Goal: Task Accomplishment & Management: Manage account settings

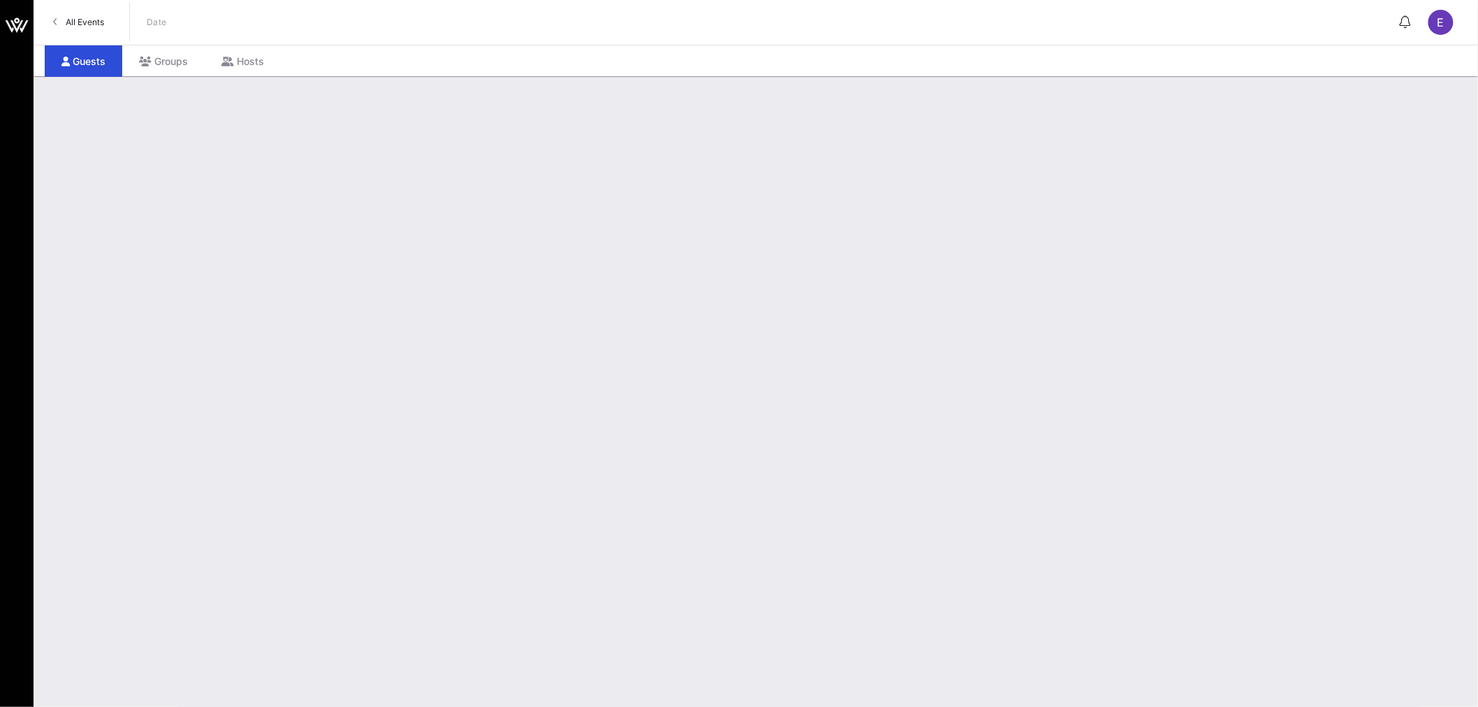
click at [88, 21] on span "All Events" at bounding box center [85, 22] width 38 height 10
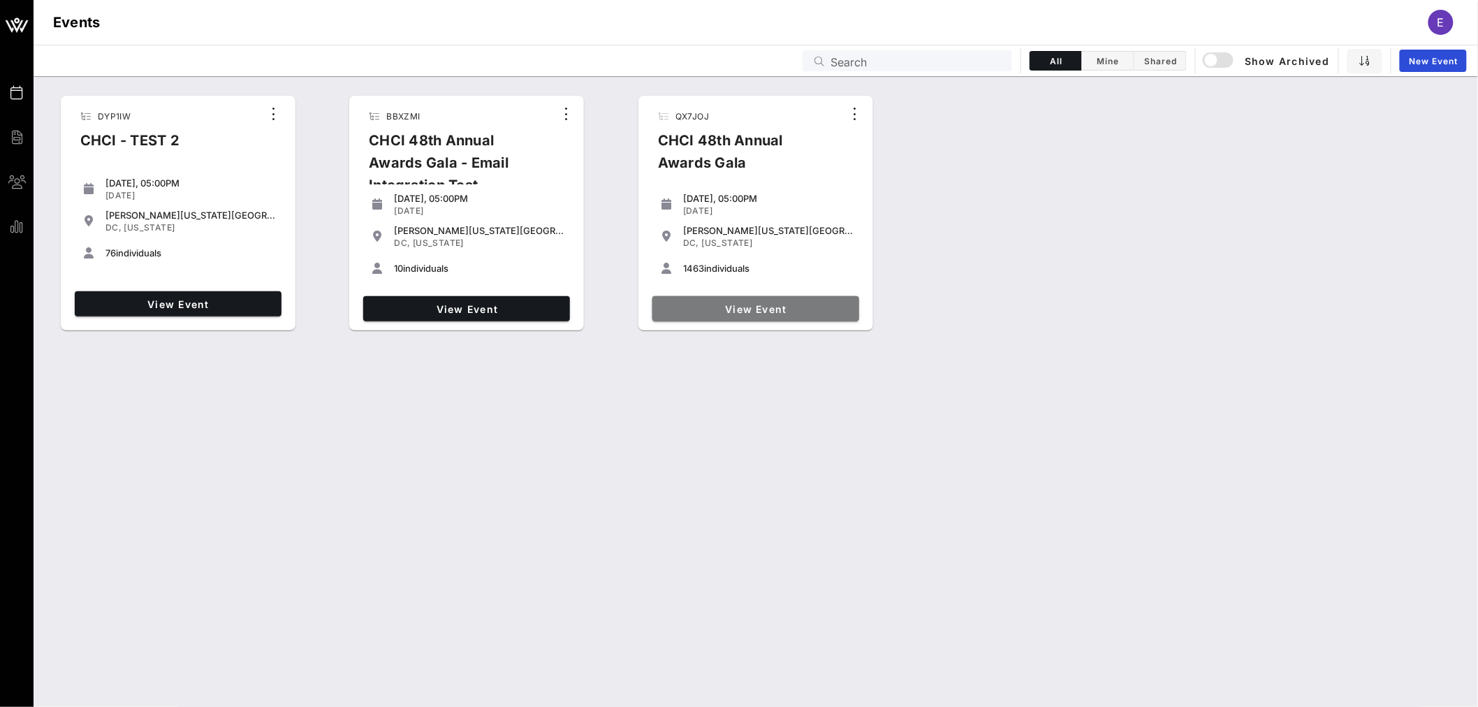
click at [735, 303] on span "View Event" at bounding box center [756, 309] width 196 height 12
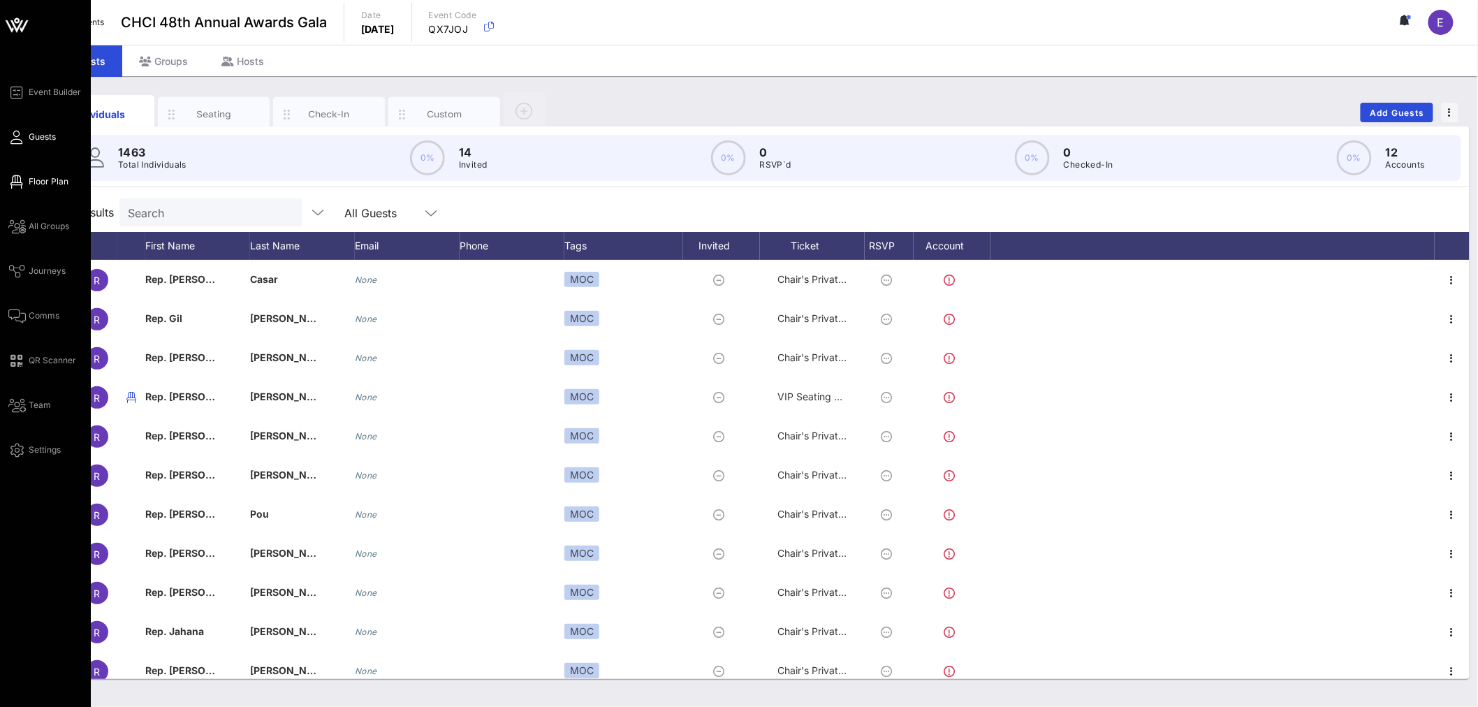
click at [48, 173] on link "Floor Plan" at bounding box center [38, 181] width 60 height 17
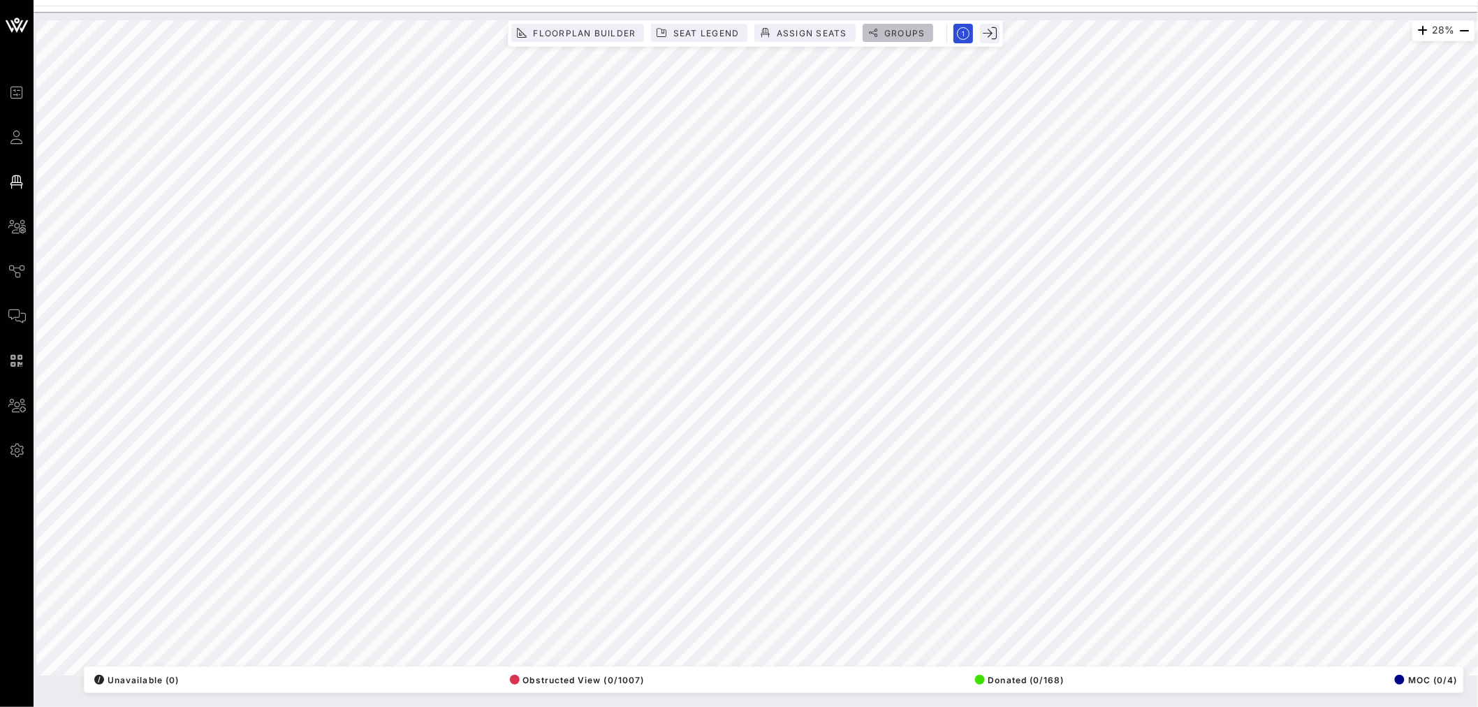
click at [899, 35] on span "Groups" at bounding box center [905, 33] width 42 height 10
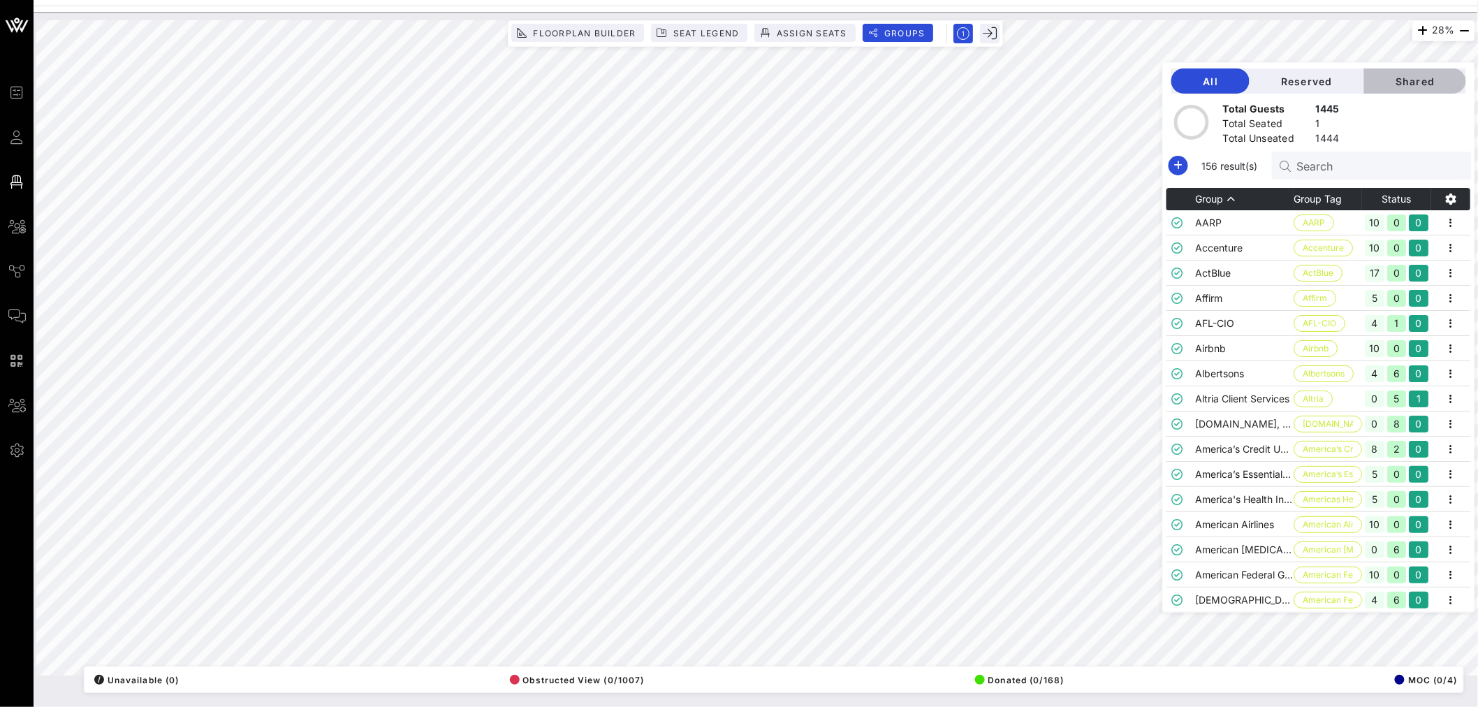
click at [1416, 75] on span "Shared" at bounding box center [1416, 81] width 80 height 12
click at [1327, 168] on input "Search" at bounding box center [1378, 165] width 163 height 18
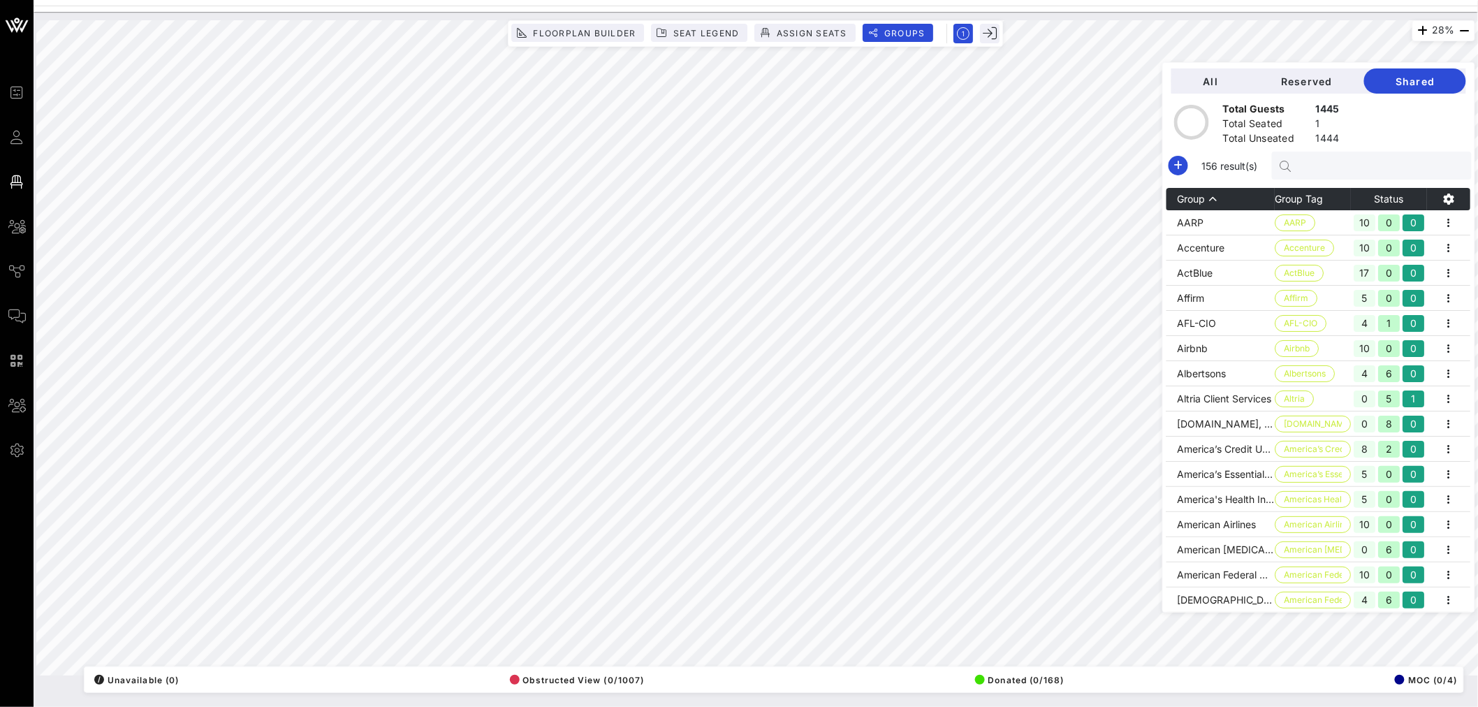
click at [1334, 166] on input "text" at bounding box center [1378, 165] width 163 height 18
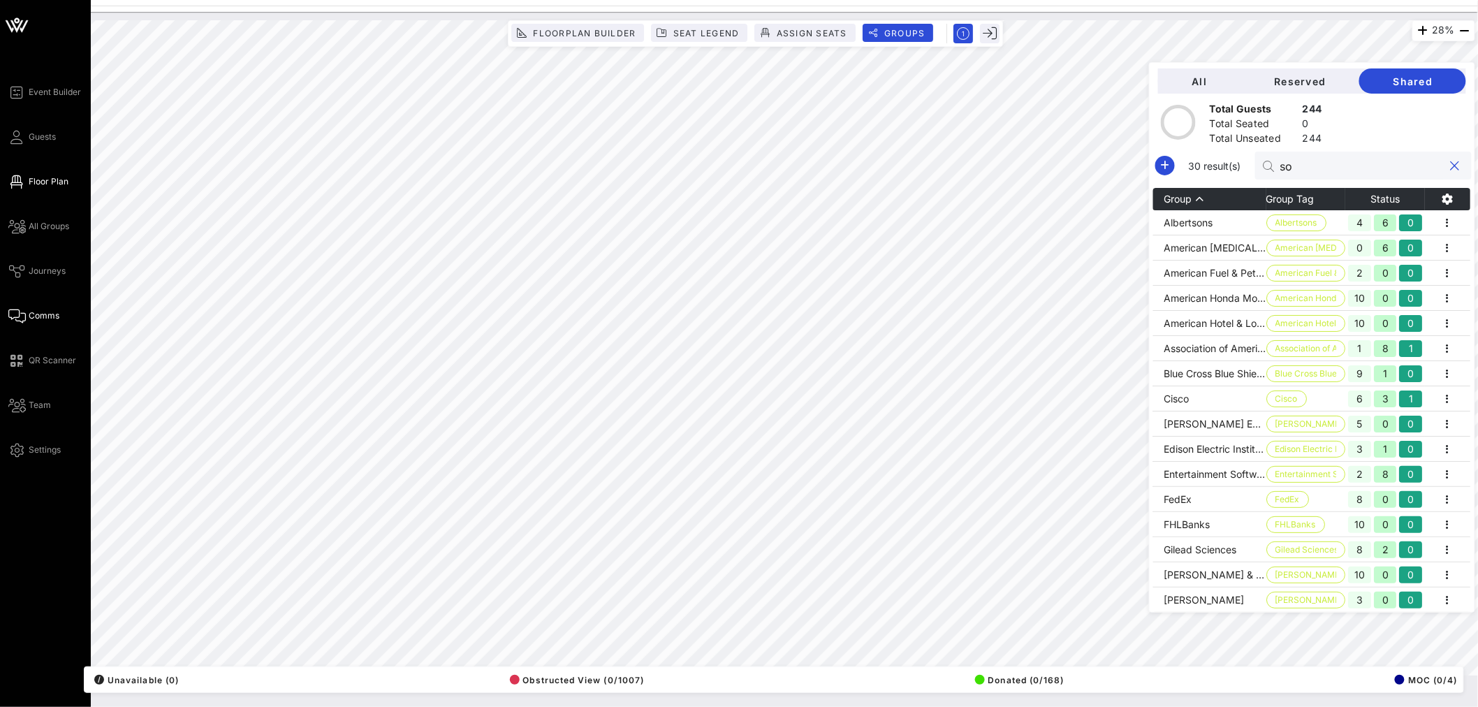
type input "so"
click at [45, 315] on span "Comms" at bounding box center [44, 315] width 31 height 13
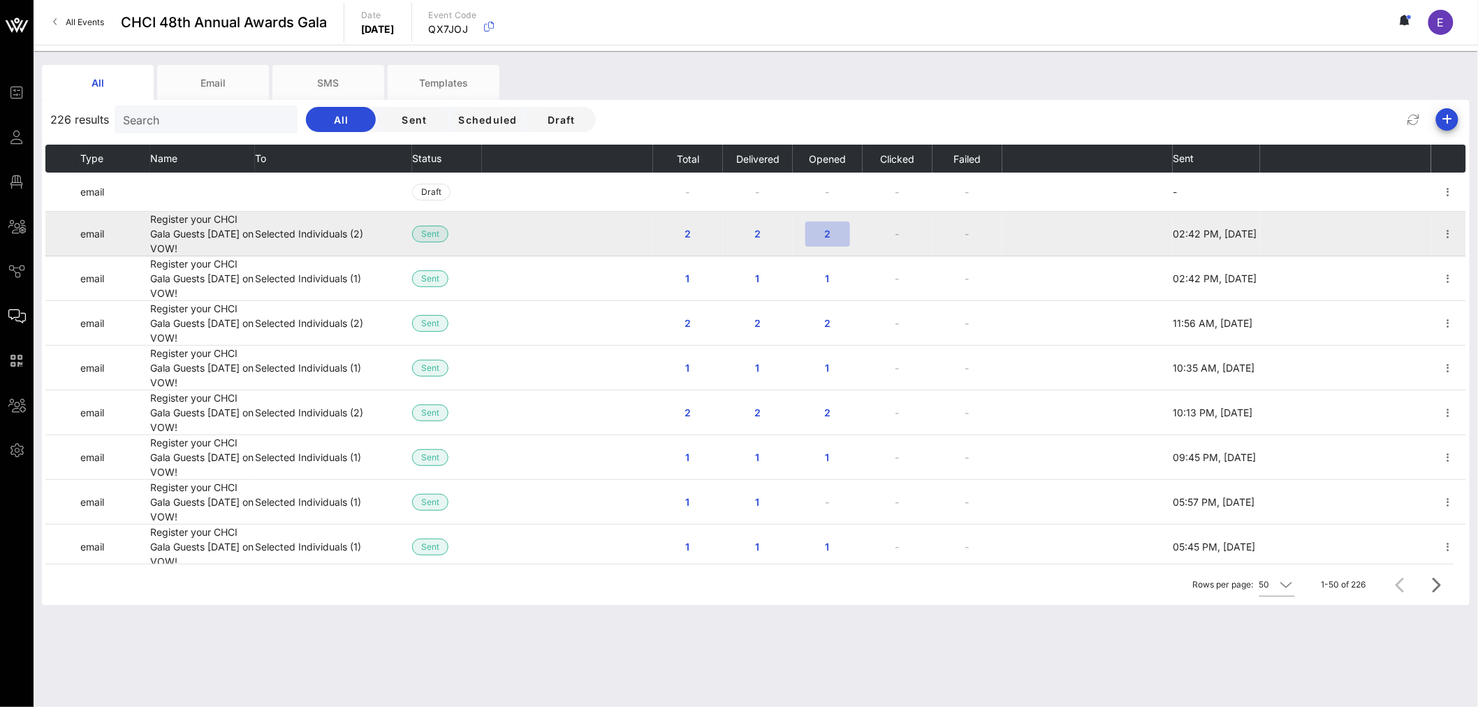
click at [825, 234] on span "2" at bounding box center [828, 234] width 22 height 12
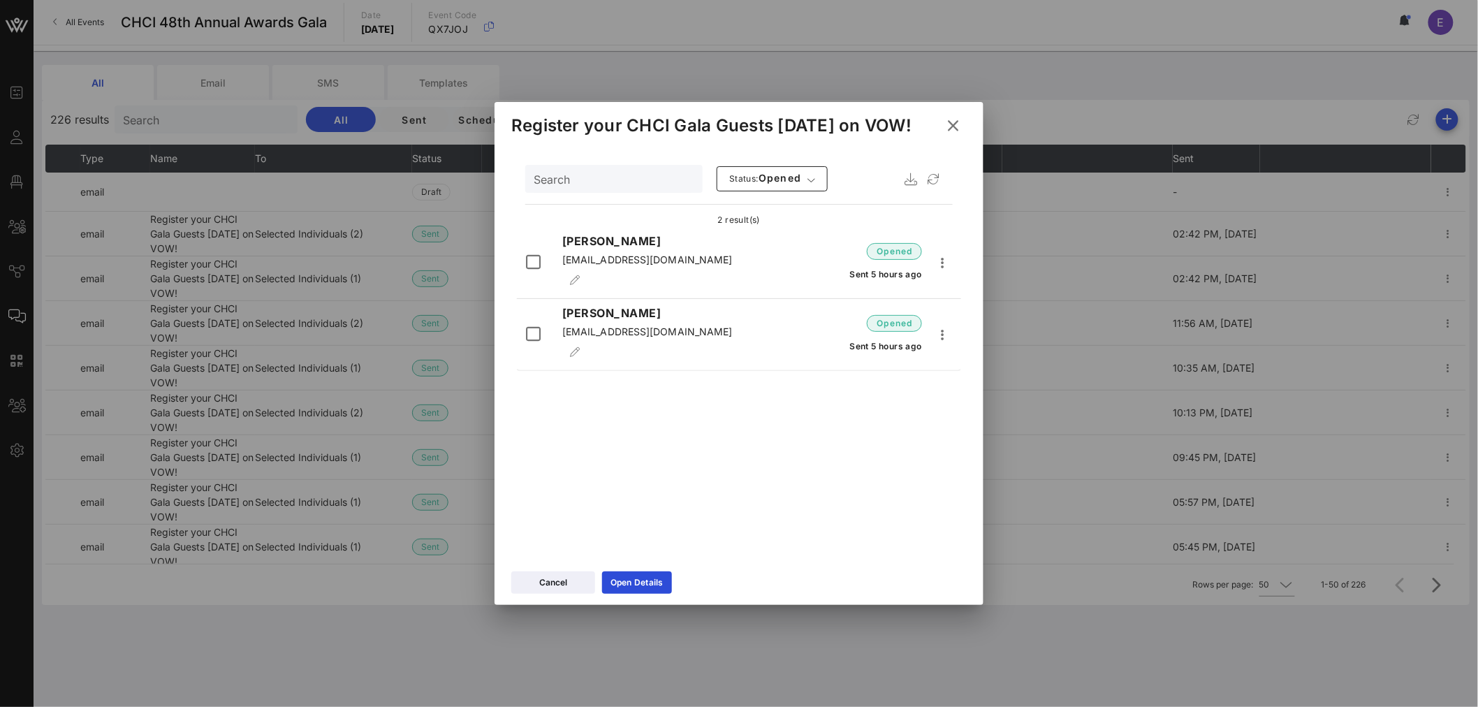
click at [946, 128] on icon at bounding box center [953, 126] width 20 height 19
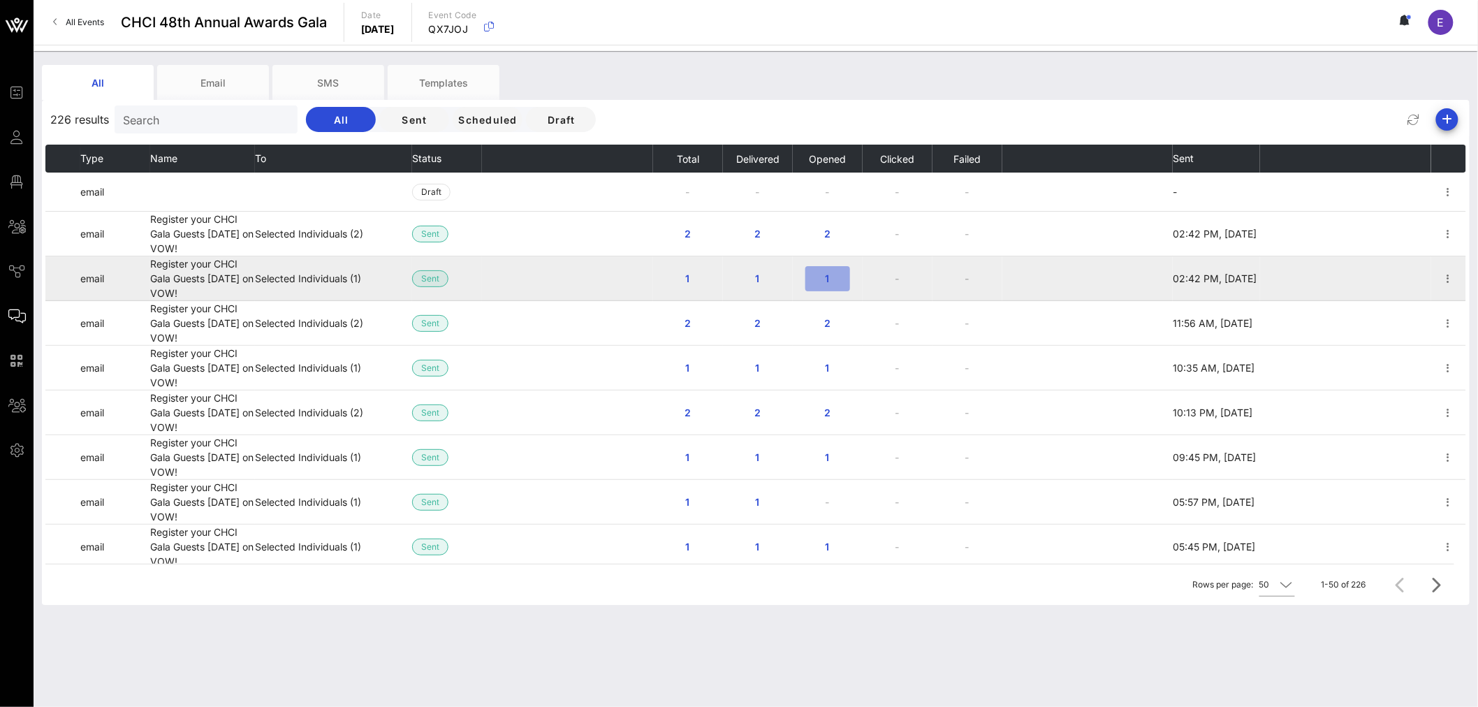
click at [823, 281] on span "1" at bounding box center [828, 278] width 22 height 12
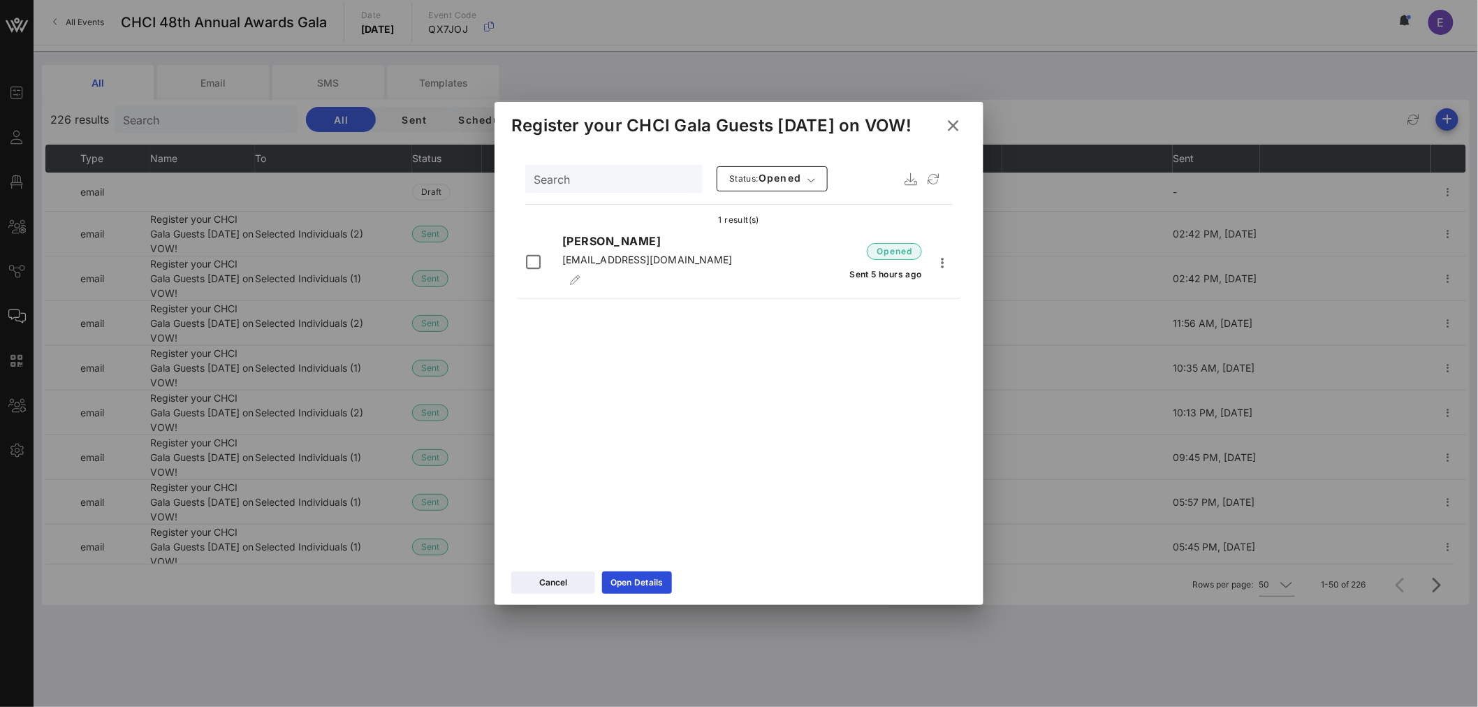
click at [957, 124] on icon at bounding box center [952, 126] width 21 height 20
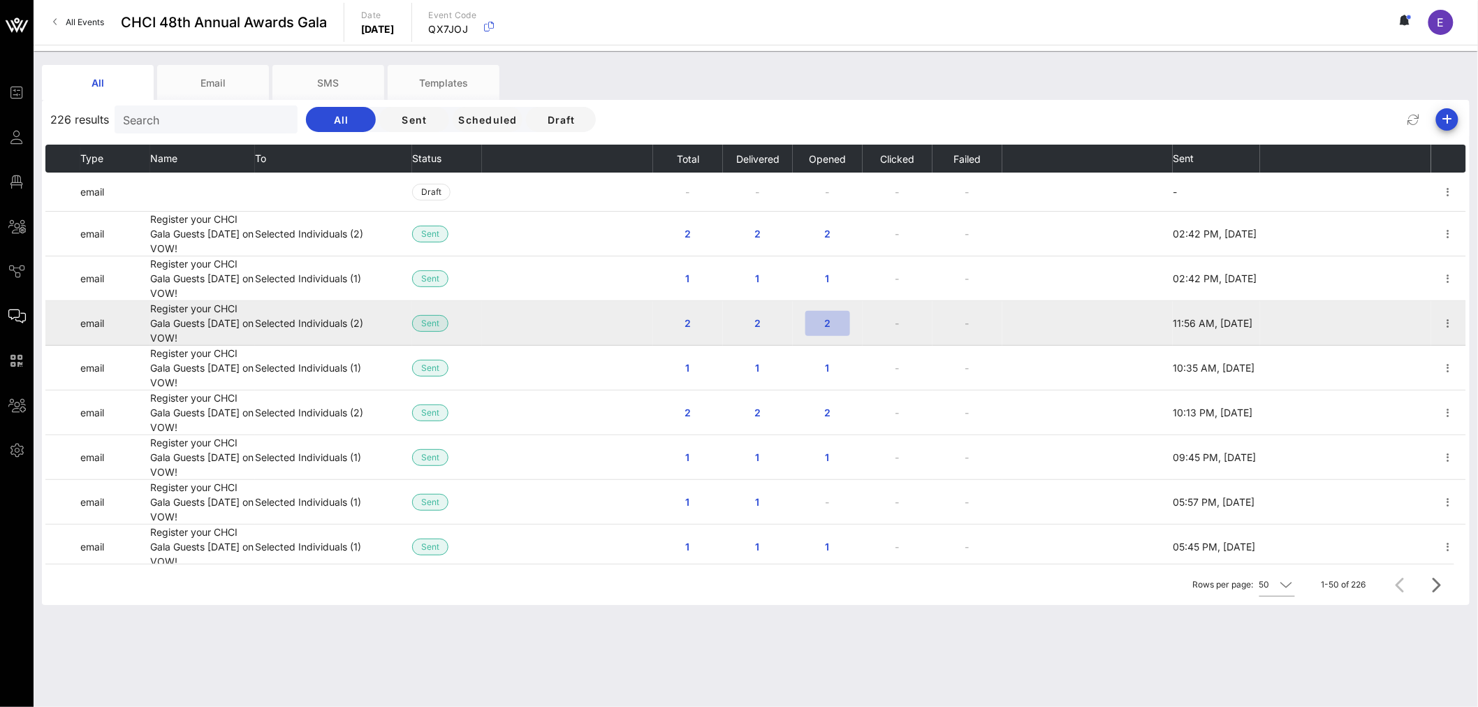
click at [822, 323] on span "2" at bounding box center [828, 323] width 22 height 12
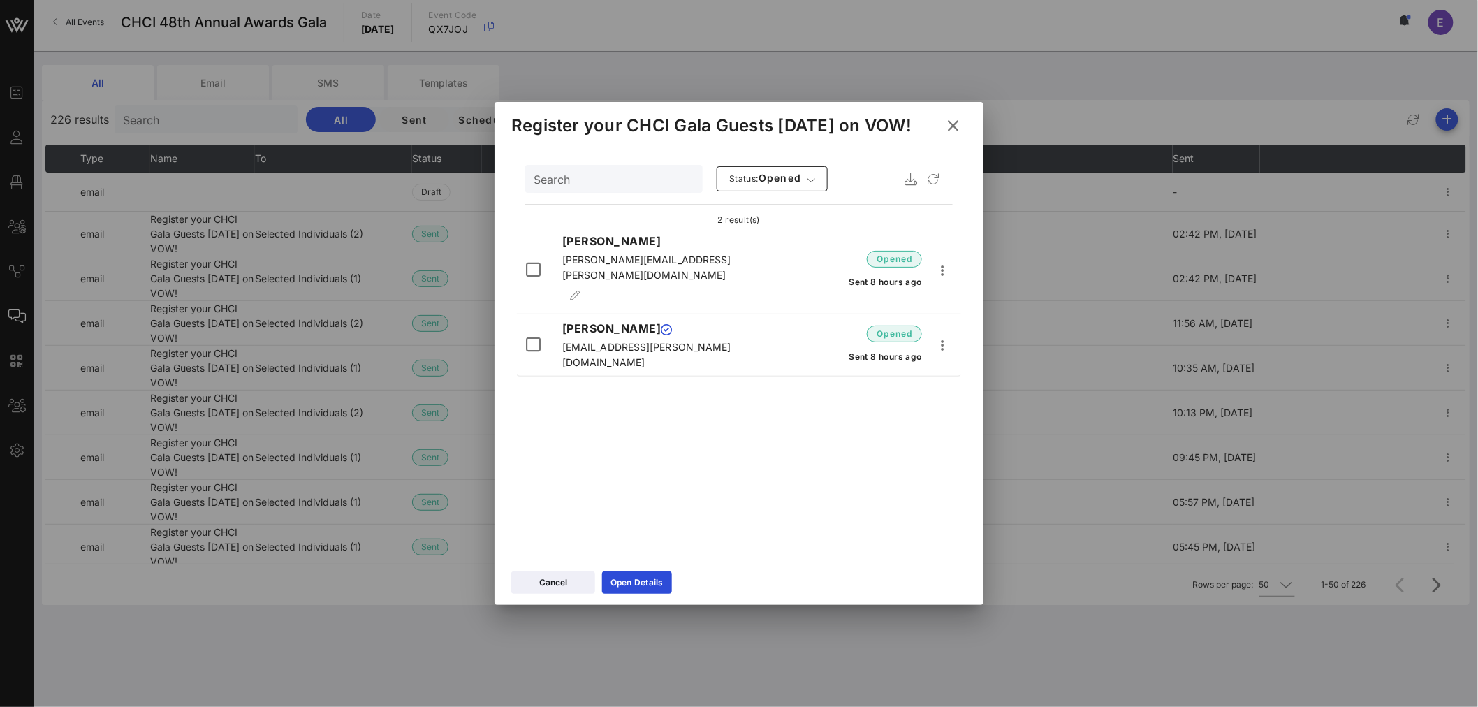
click at [956, 131] on icon at bounding box center [953, 125] width 20 height 17
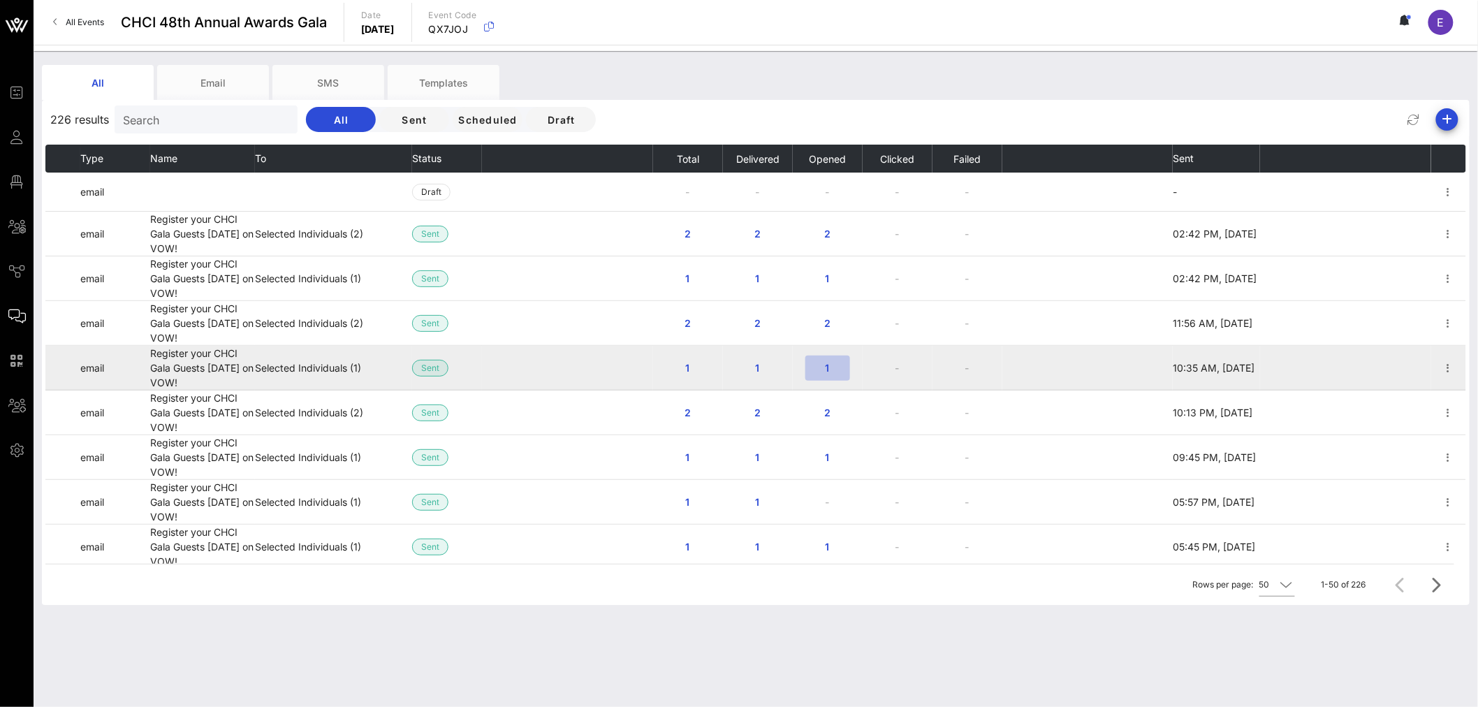
click at [827, 370] on span "1" at bounding box center [828, 368] width 22 height 12
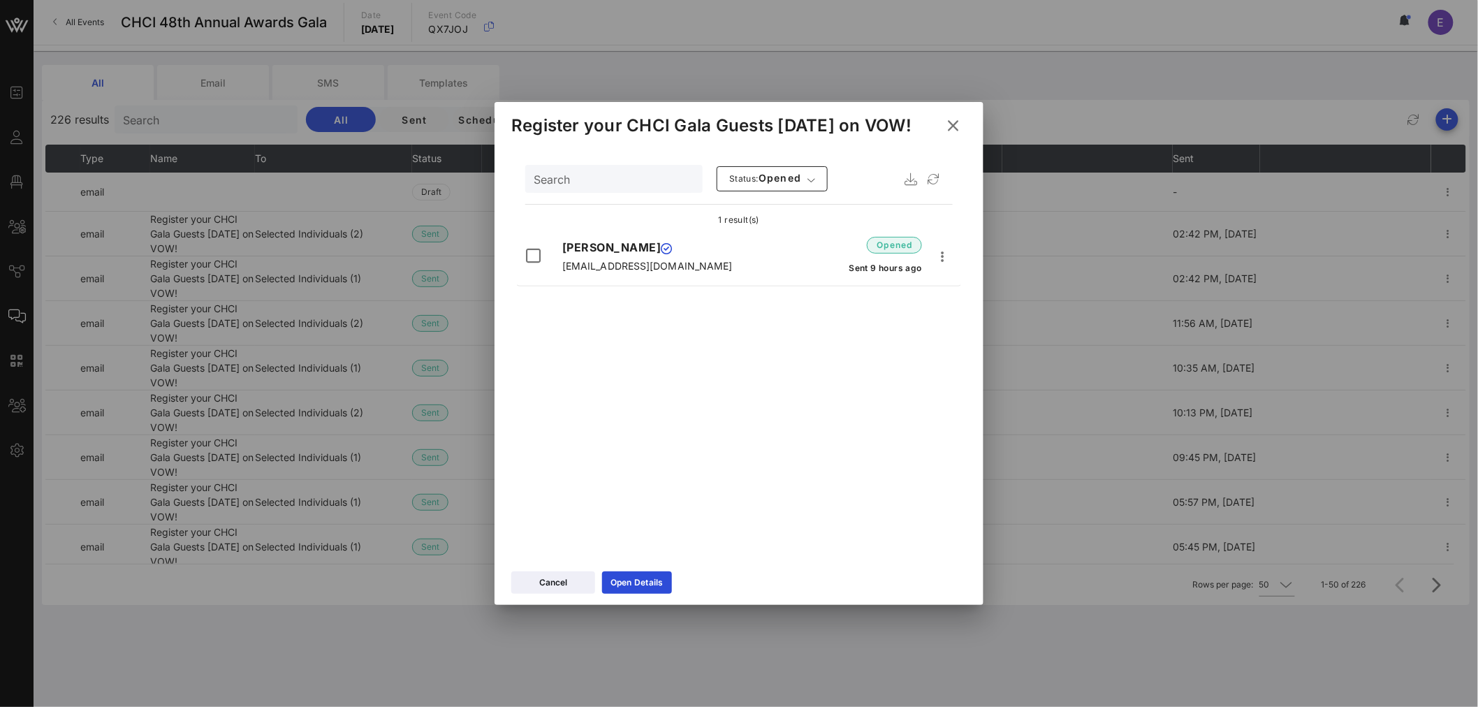
click at [954, 129] on icon at bounding box center [953, 125] width 20 height 17
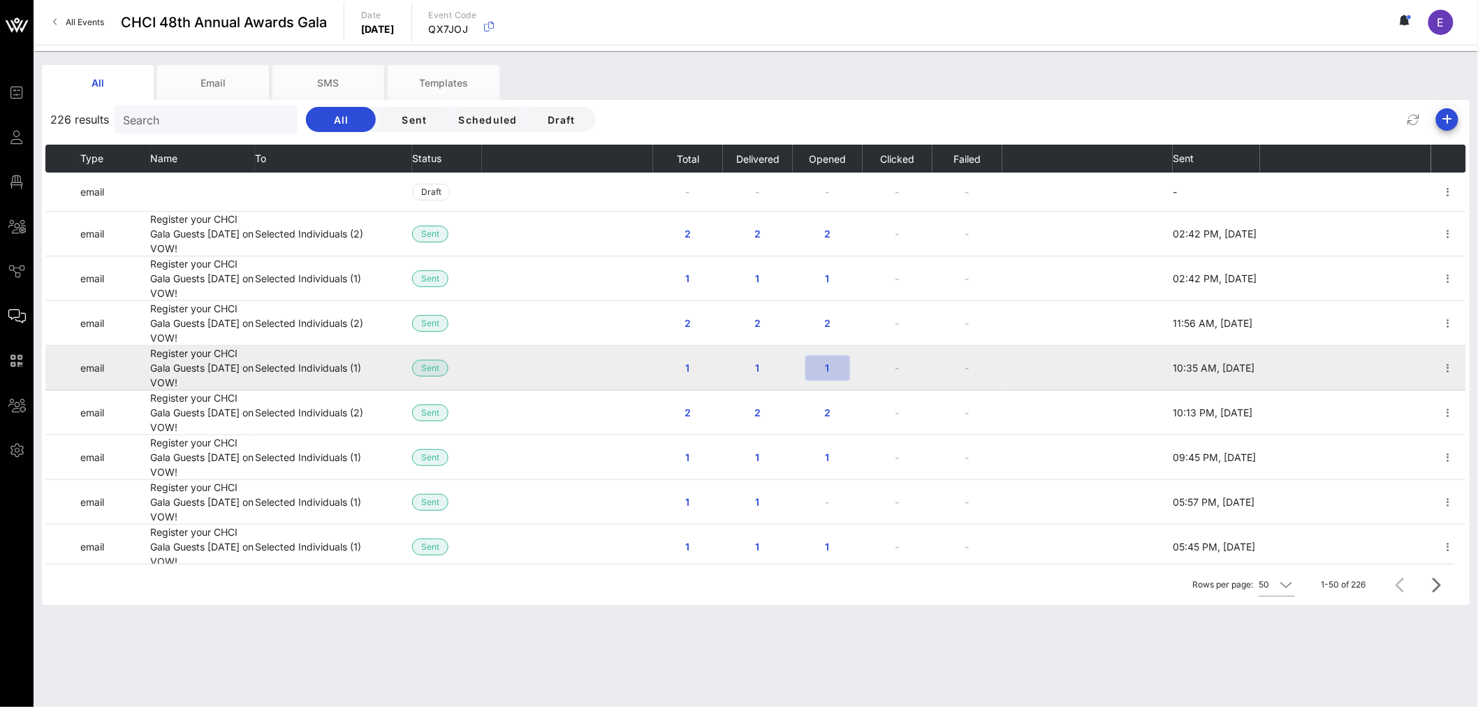
click at [819, 367] on span "1" at bounding box center [828, 368] width 22 height 12
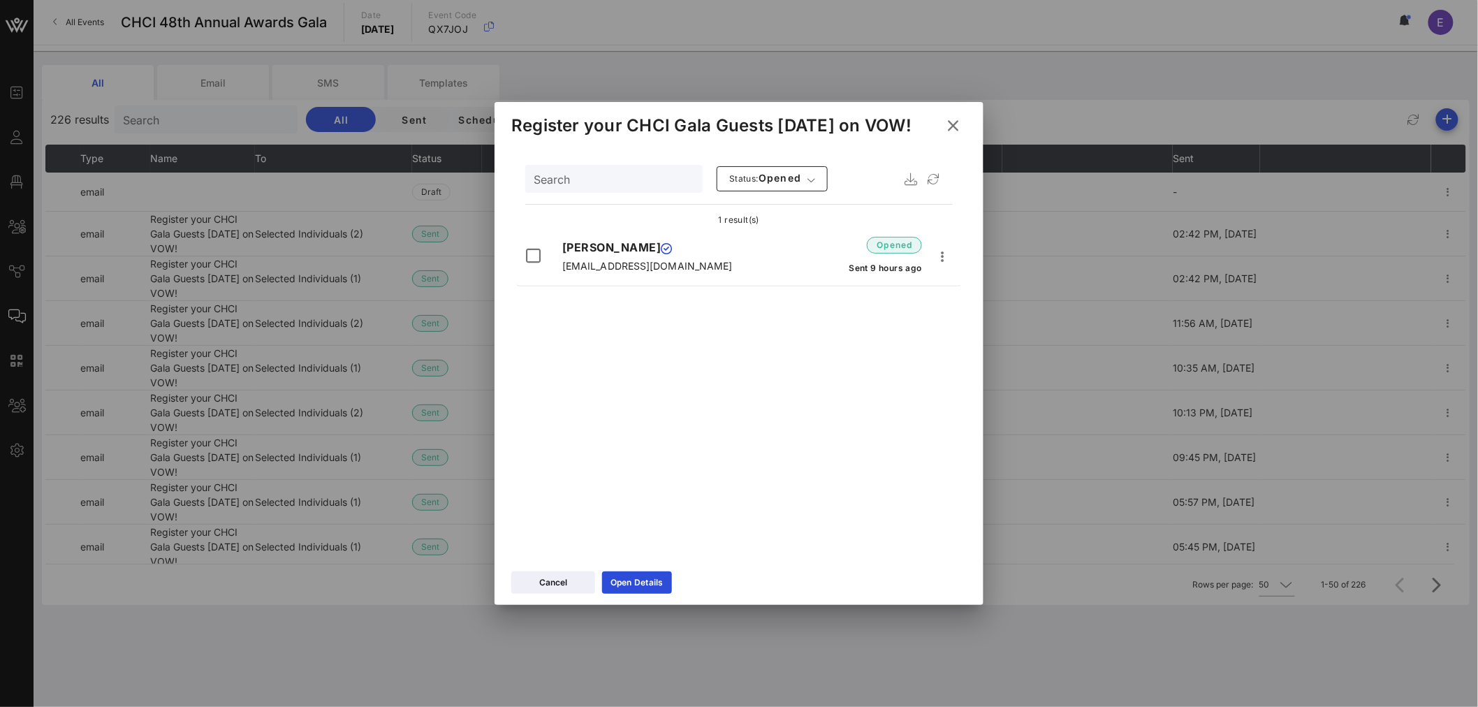
click at [952, 127] on icon at bounding box center [953, 126] width 20 height 19
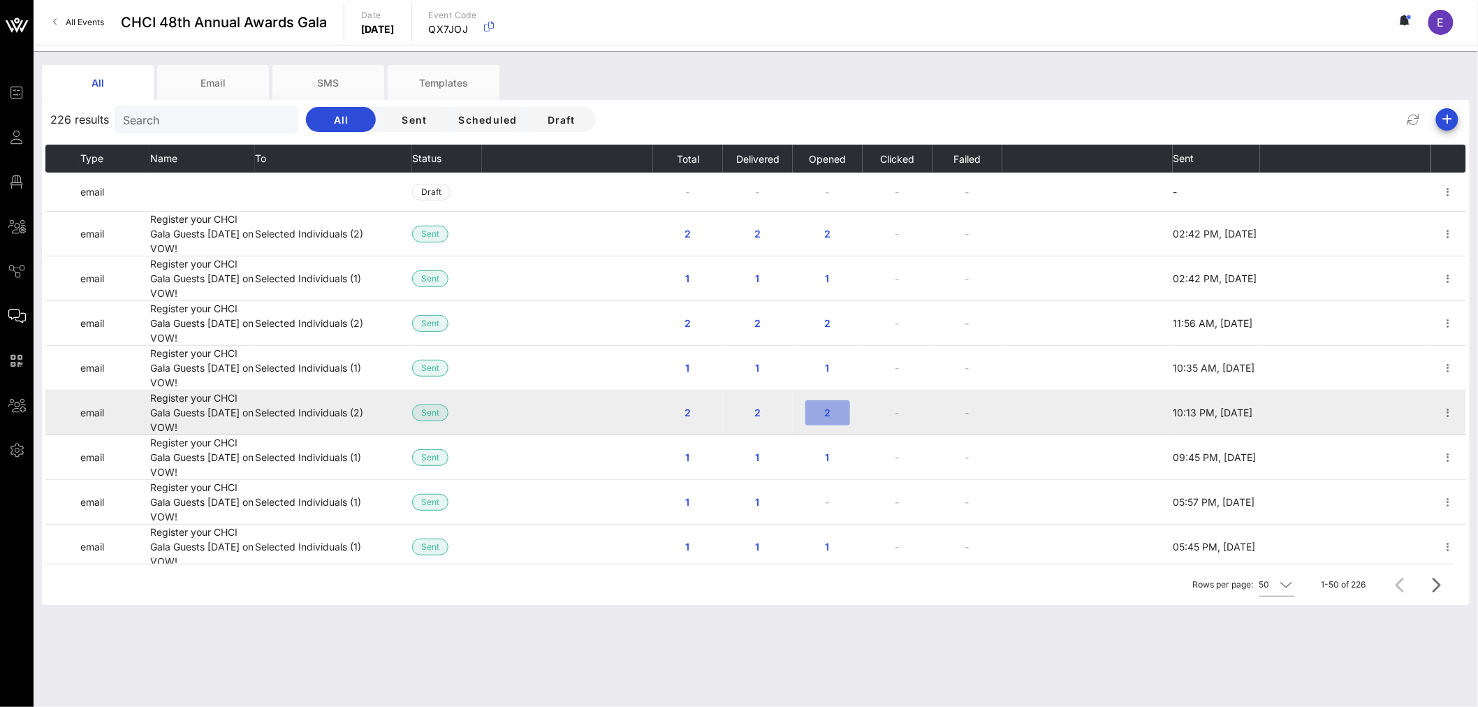
click at [822, 414] on span "2" at bounding box center [828, 413] width 22 height 12
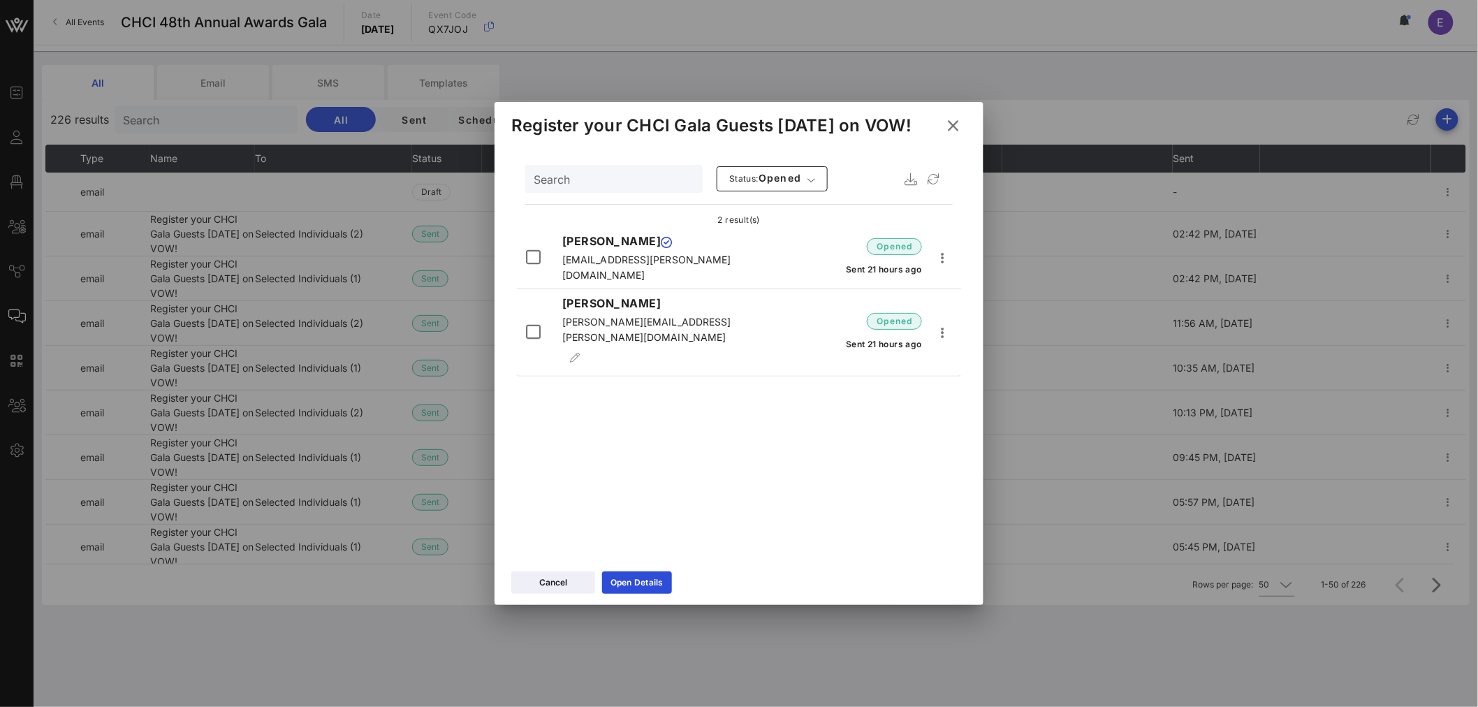
drag, startPoint x: 959, startPoint y: 122, endPoint x: 959, endPoint y: 133, distance: 10.5
click at [959, 124] on icon at bounding box center [953, 126] width 20 height 19
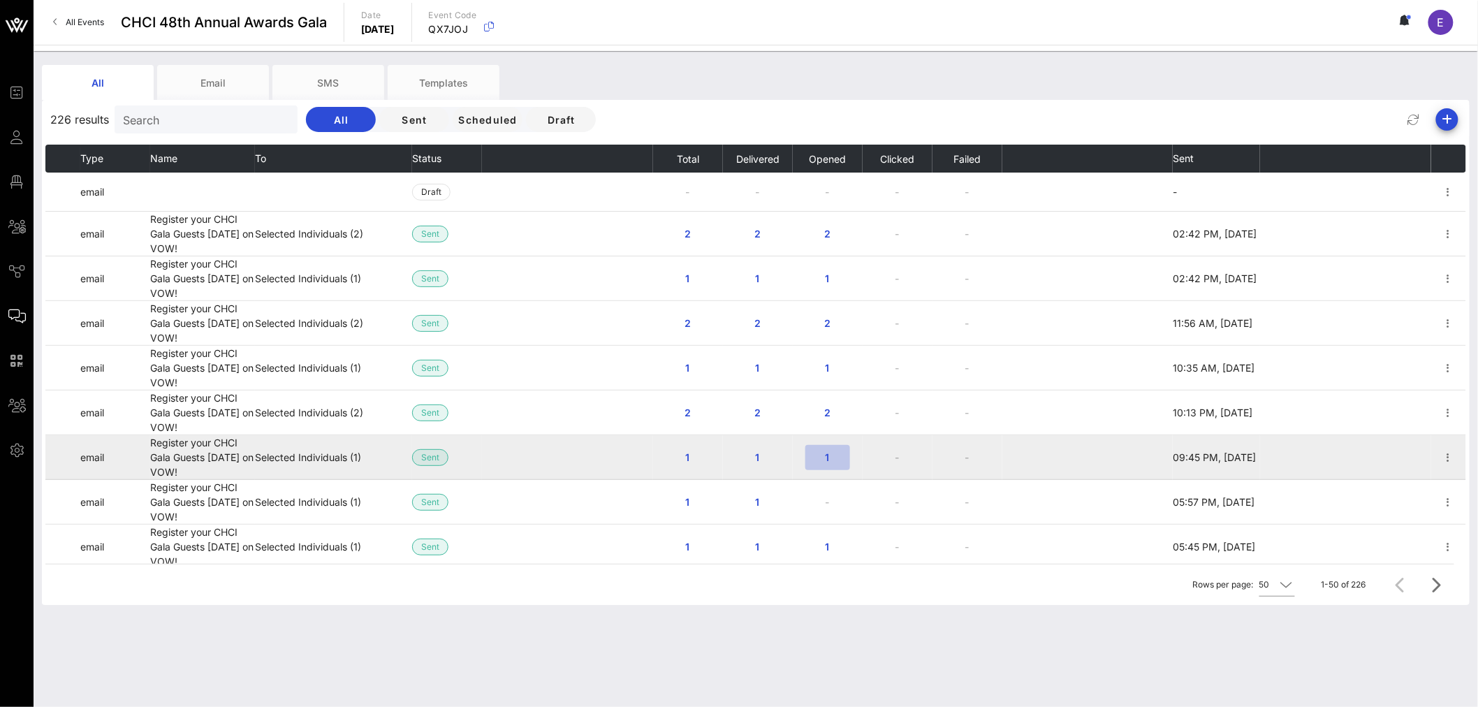
click at [826, 459] on span "1" at bounding box center [828, 457] width 22 height 12
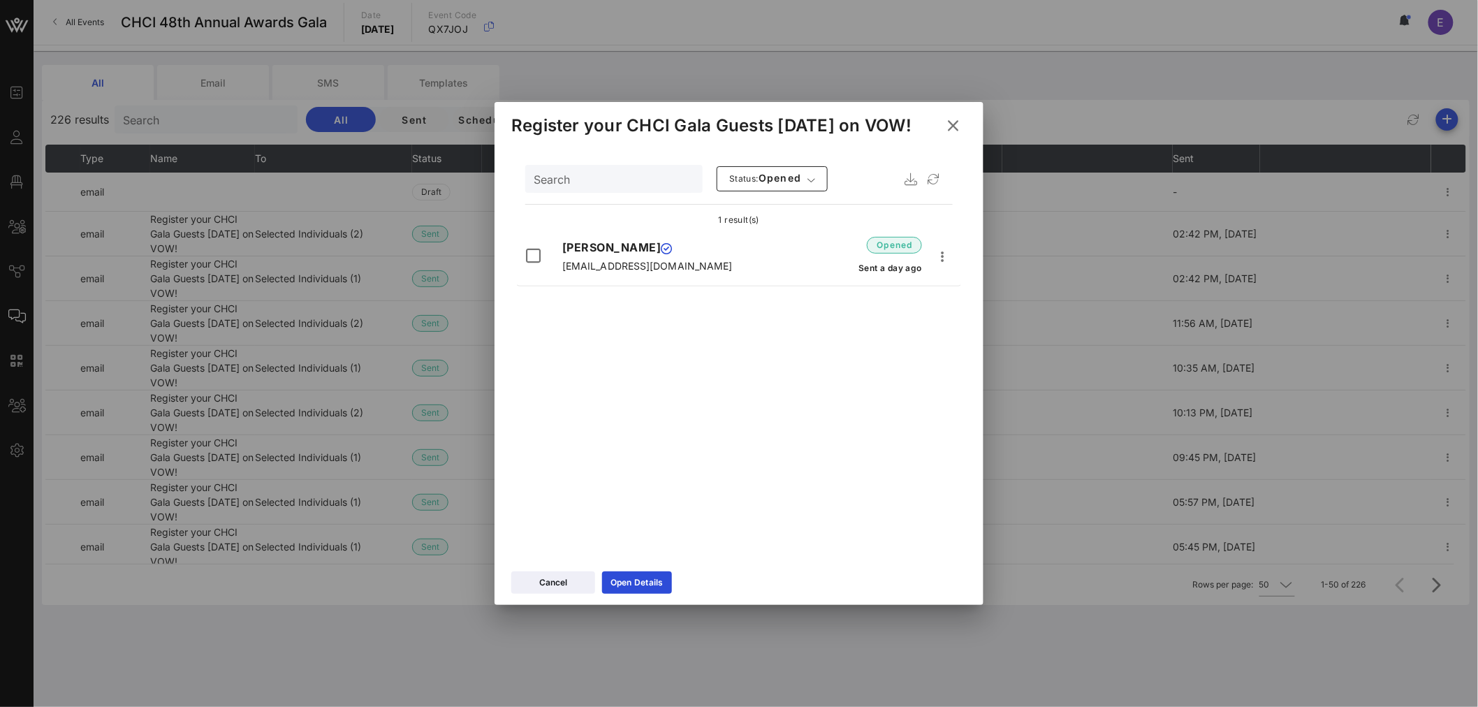
click at [957, 124] on icon at bounding box center [953, 126] width 20 height 19
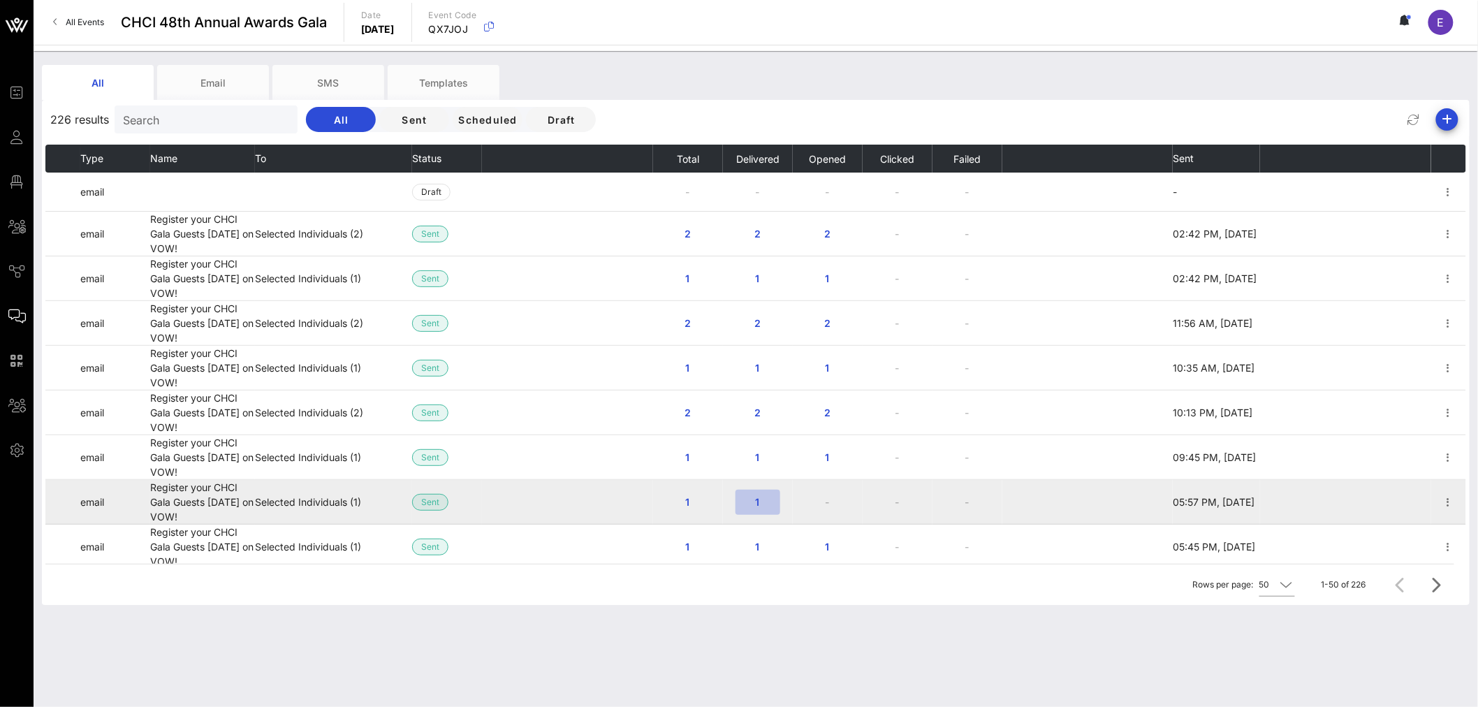
click at [750, 506] on span "1" at bounding box center [758, 502] width 22 height 12
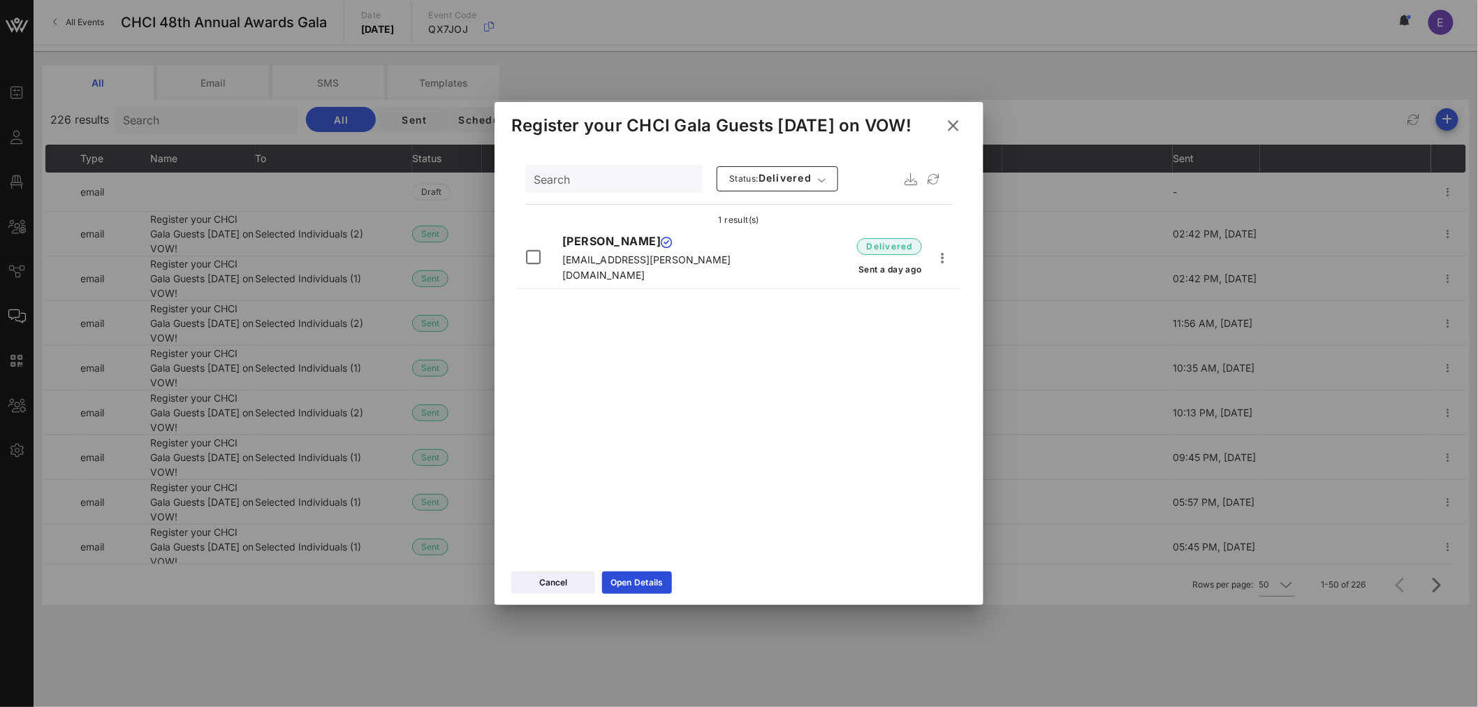
click at [959, 122] on icon at bounding box center [953, 125] width 20 height 17
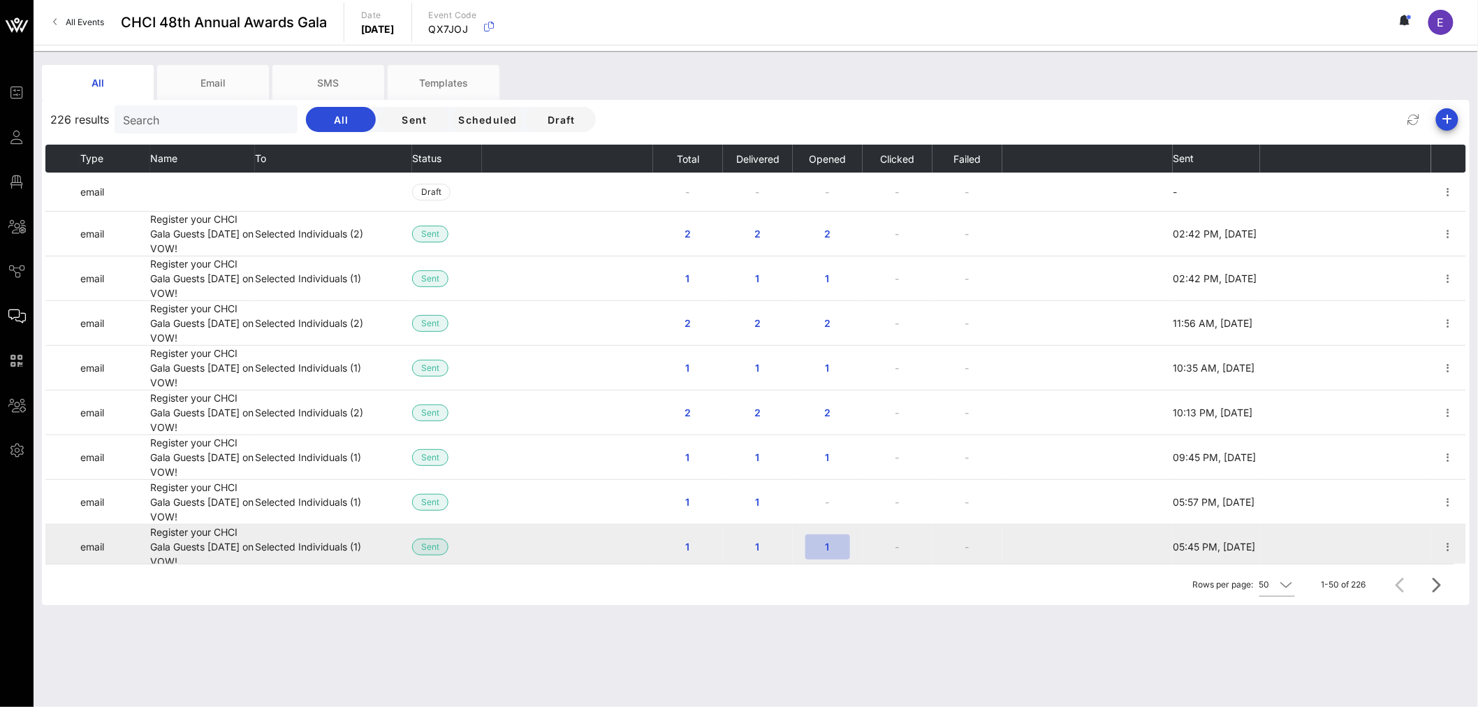
click at [824, 547] on span "1" at bounding box center [828, 547] width 22 height 12
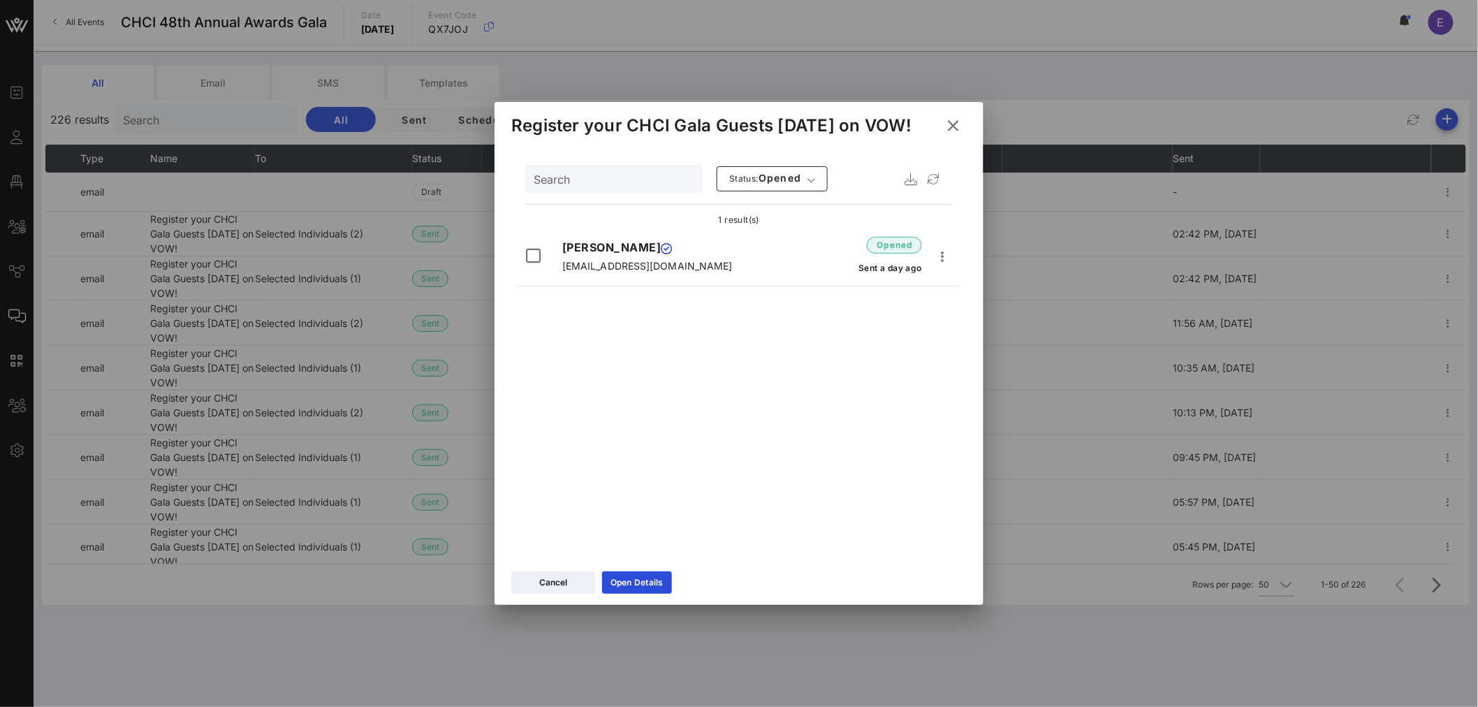
click at [952, 130] on icon at bounding box center [953, 125] width 22 height 20
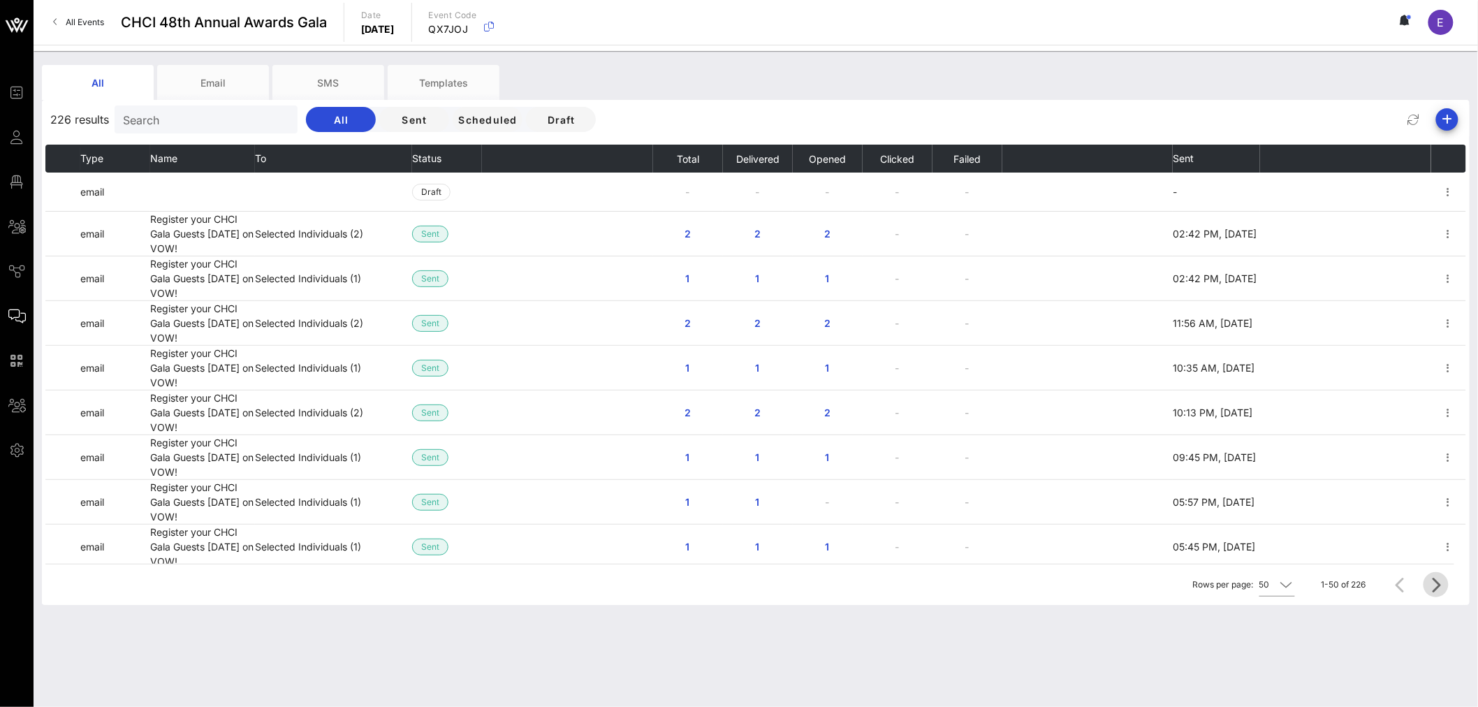
click at [1436, 589] on icon "Next page" at bounding box center [1436, 584] width 17 height 17
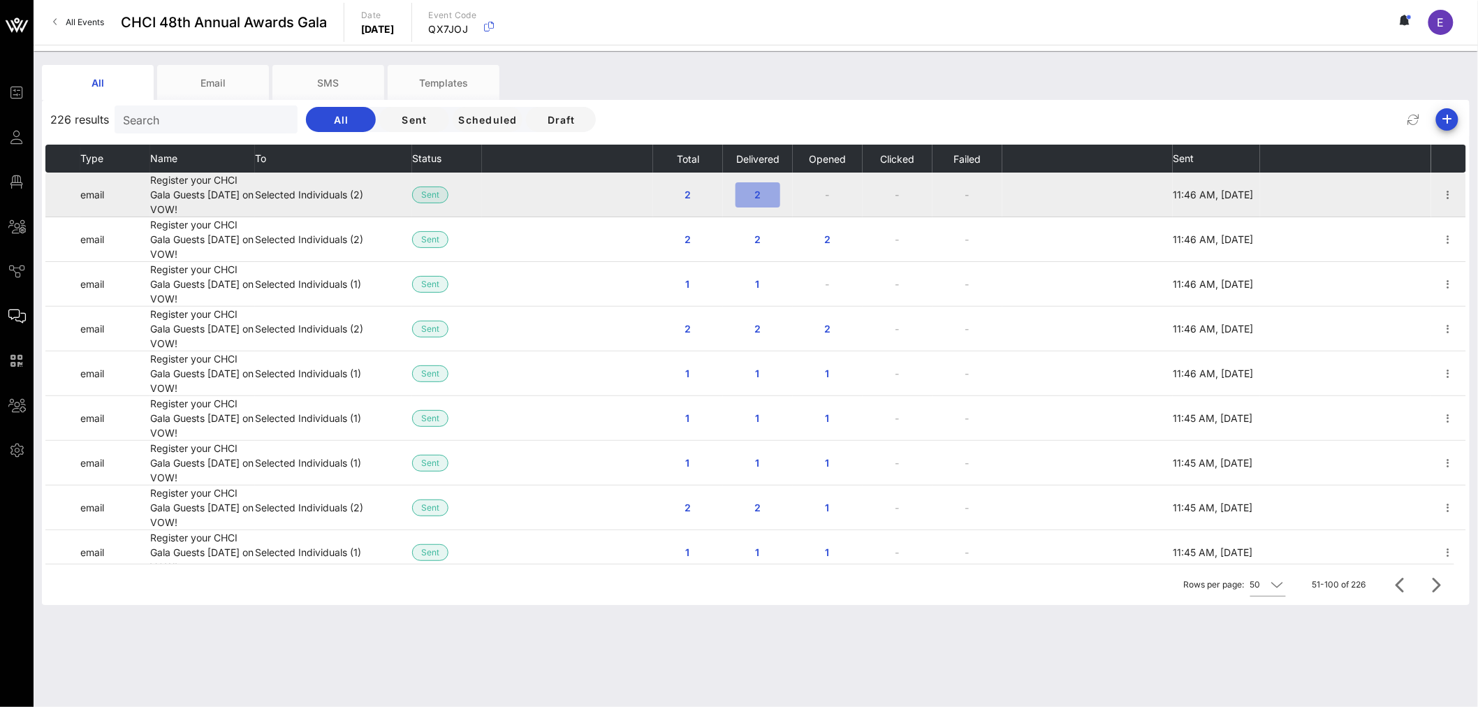
click at [752, 196] on span "2" at bounding box center [758, 195] width 22 height 12
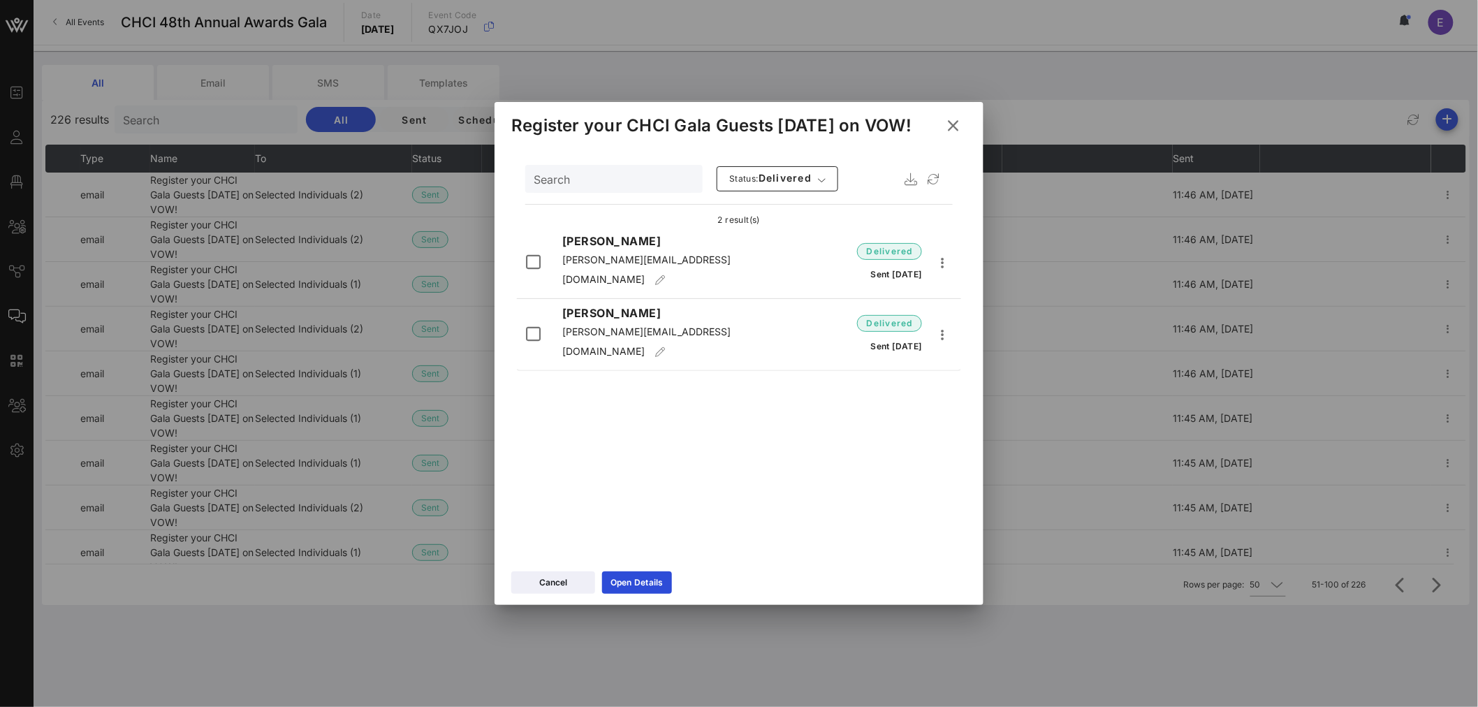
click at [954, 122] on icon at bounding box center [952, 126] width 21 height 20
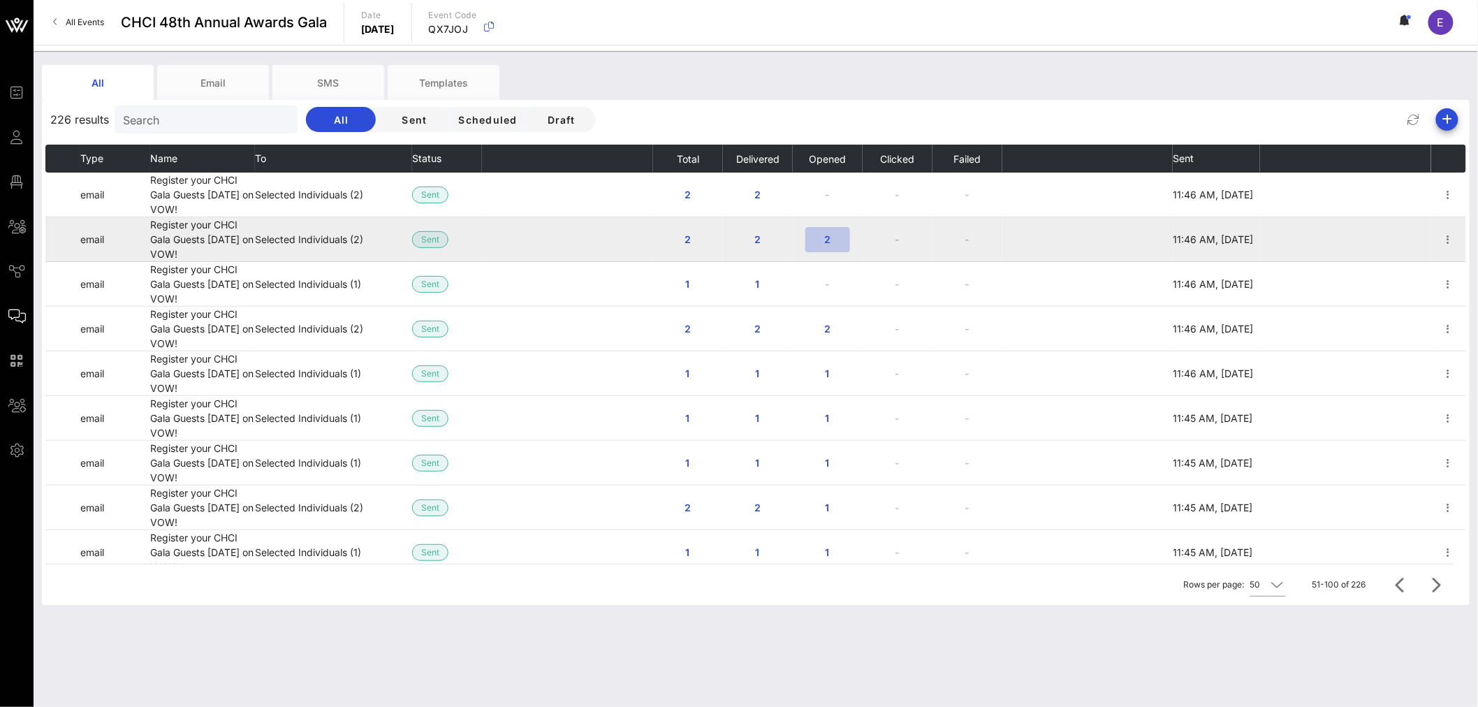
click at [827, 234] on span "2" at bounding box center [828, 239] width 22 height 12
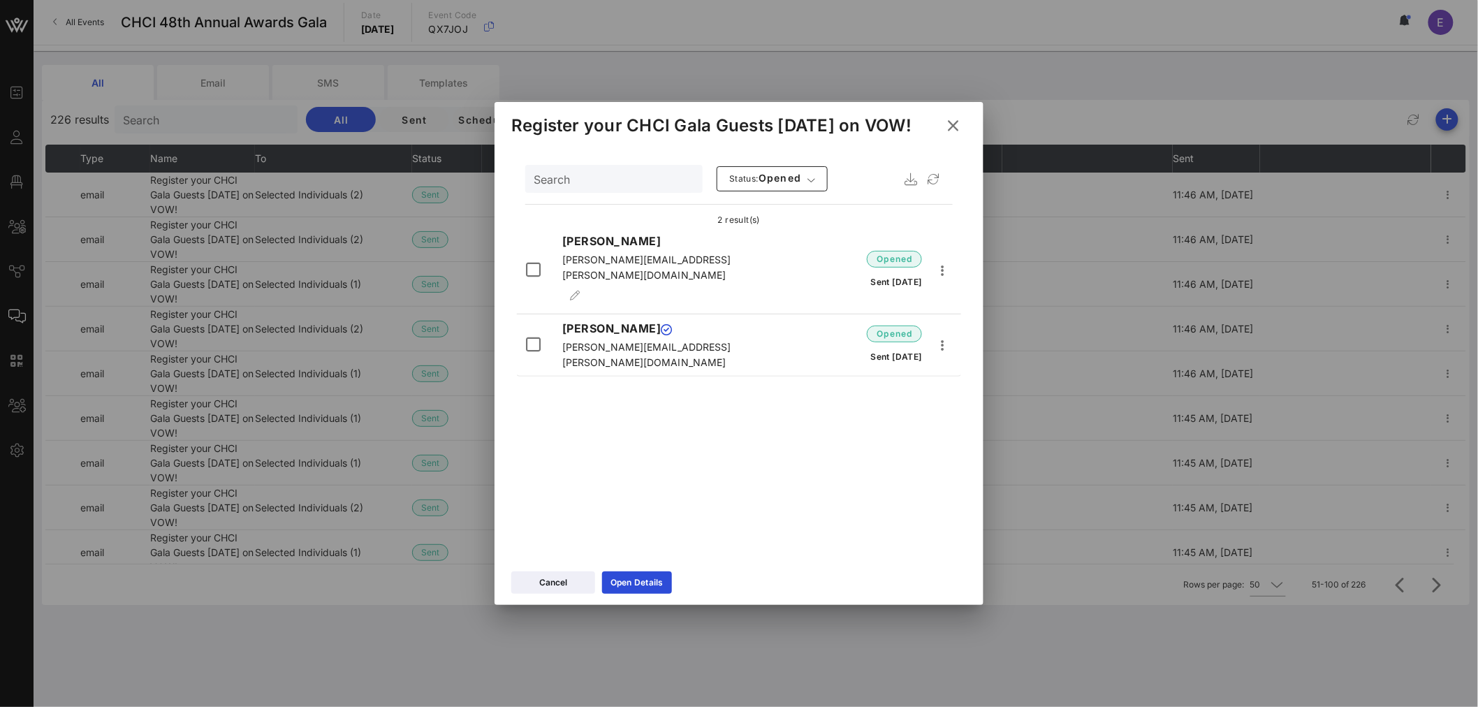
click at [957, 126] on icon at bounding box center [953, 126] width 24 height 23
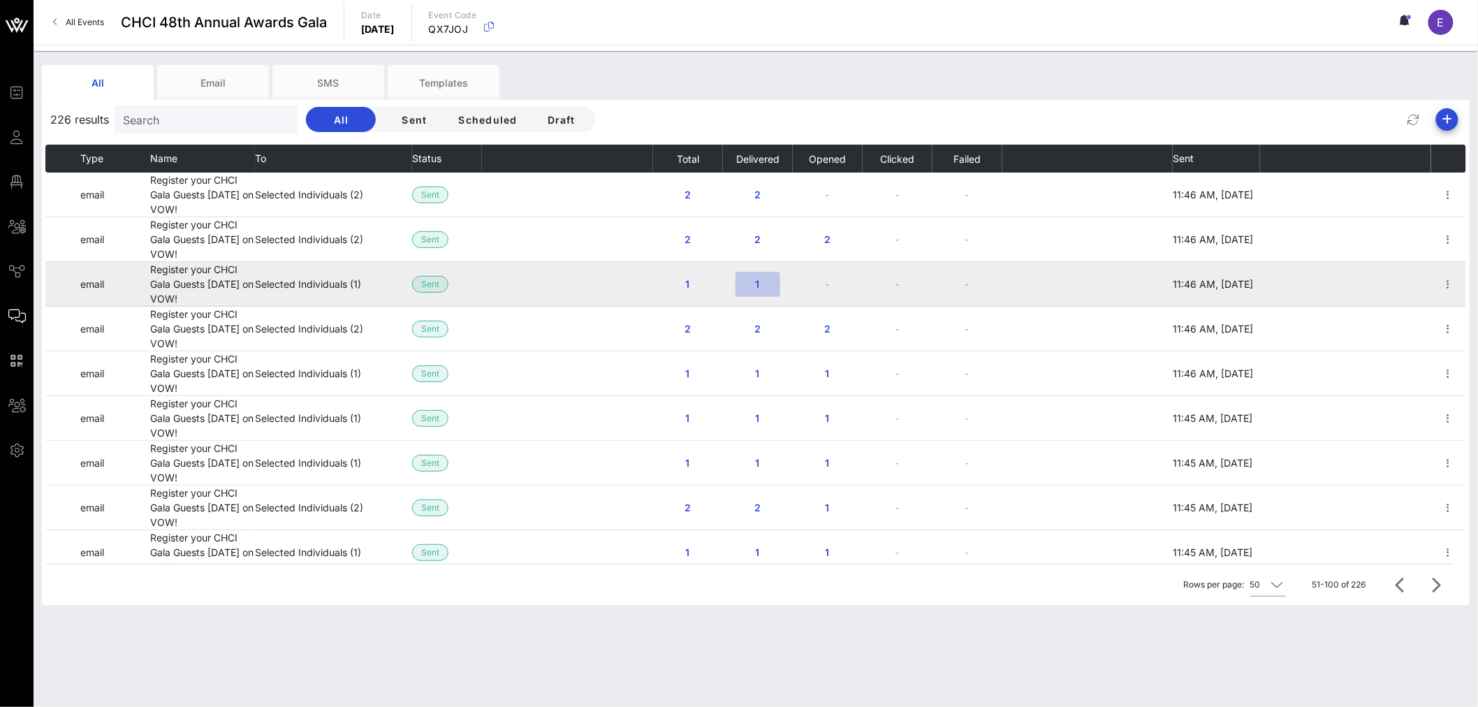
click at [759, 284] on span "1" at bounding box center [758, 284] width 22 height 12
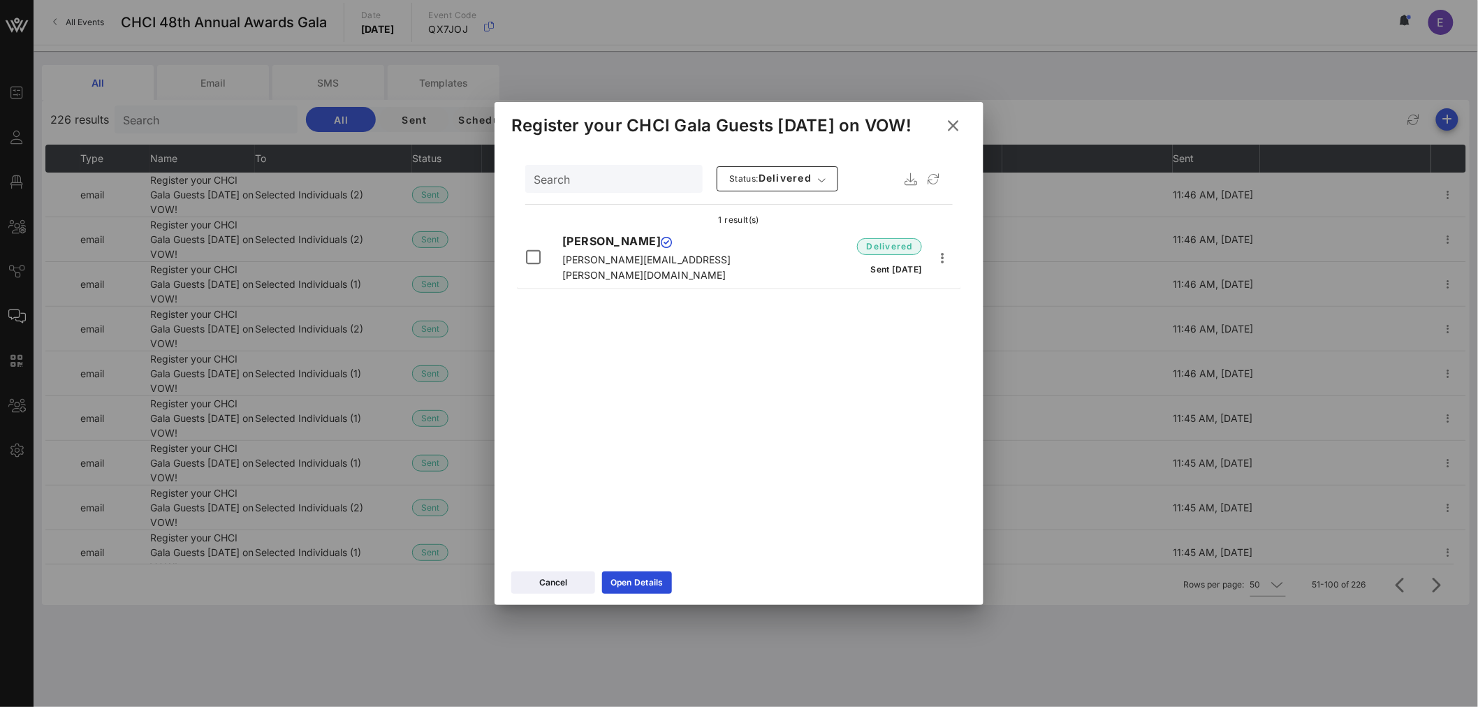
click at [947, 129] on icon at bounding box center [953, 125] width 22 height 20
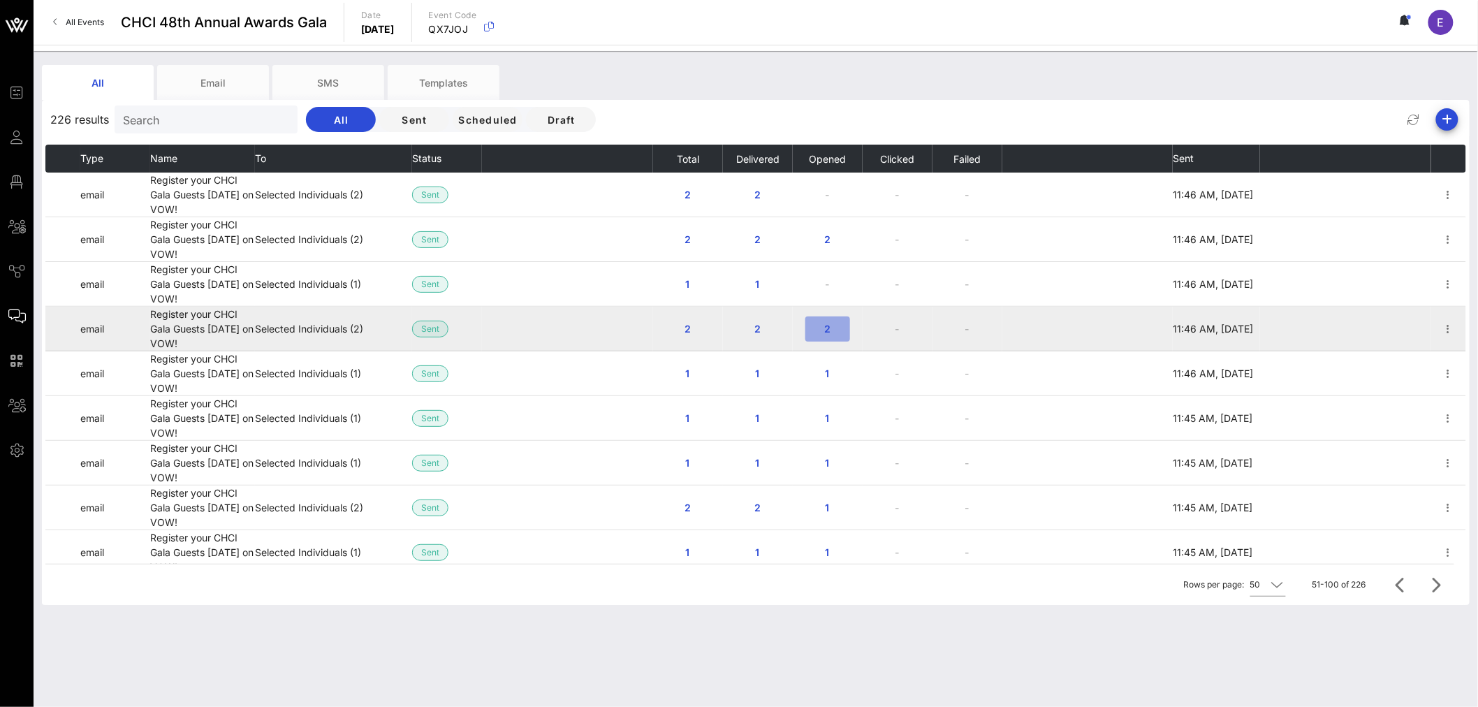
click at [824, 326] on span "2" at bounding box center [828, 329] width 22 height 12
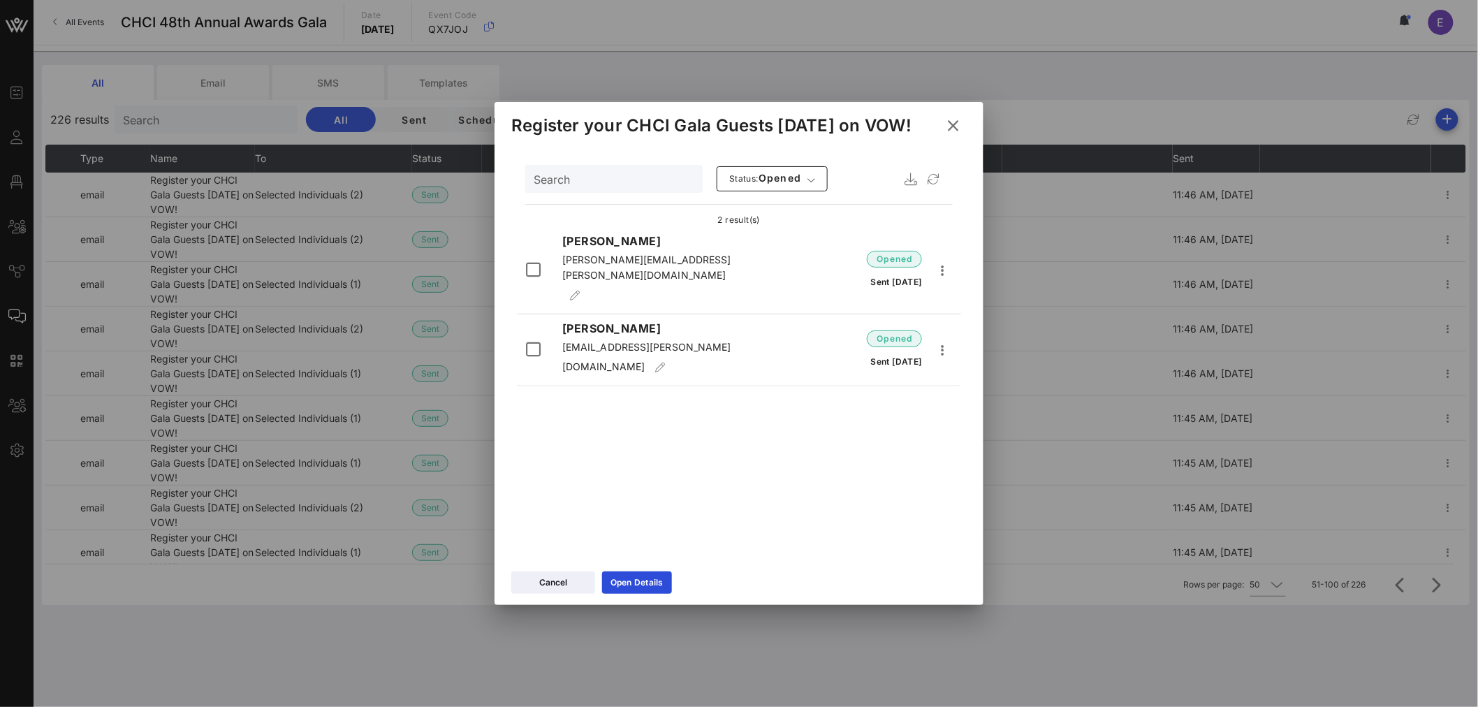
click at [957, 128] on icon at bounding box center [953, 125] width 19 height 17
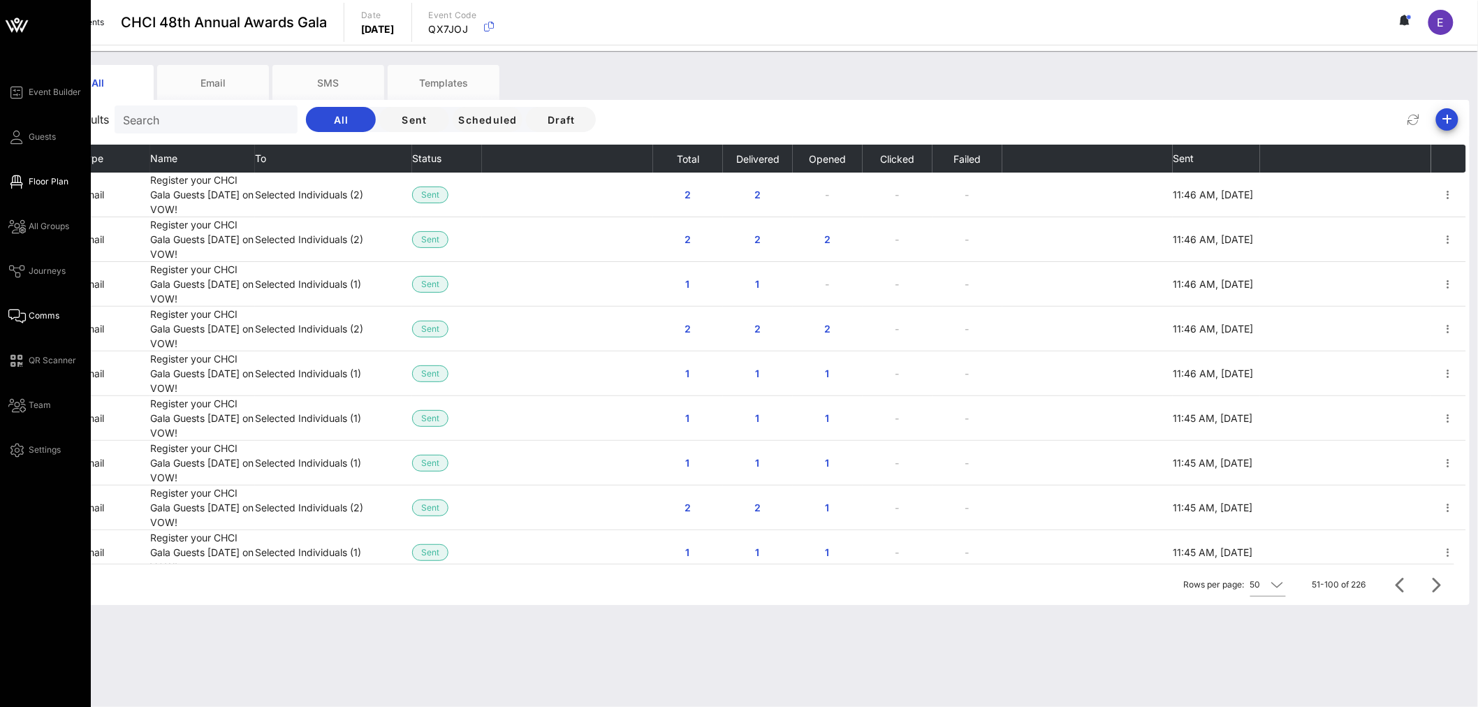
click at [45, 189] on link "Floor Plan" at bounding box center [38, 181] width 60 height 17
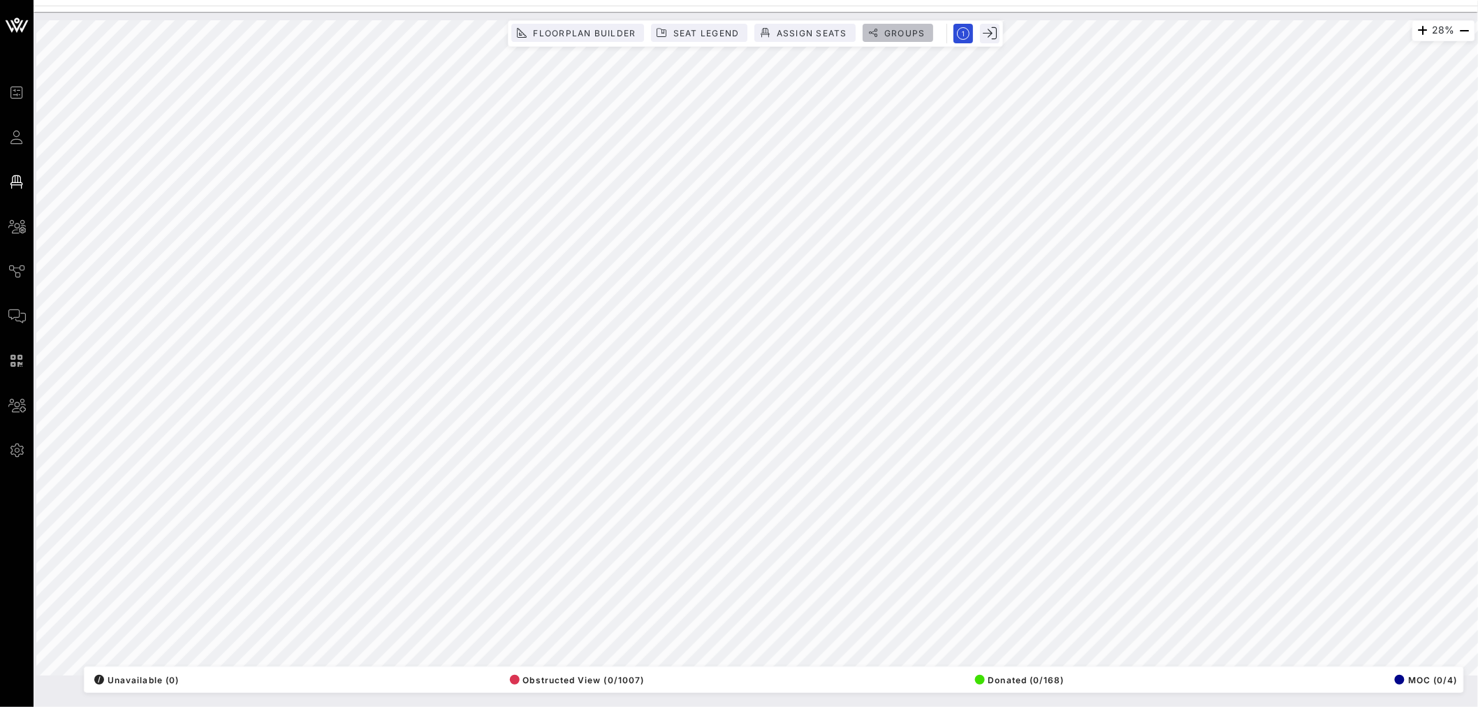
click at [908, 24] on button "Groups" at bounding box center [898, 33] width 71 height 18
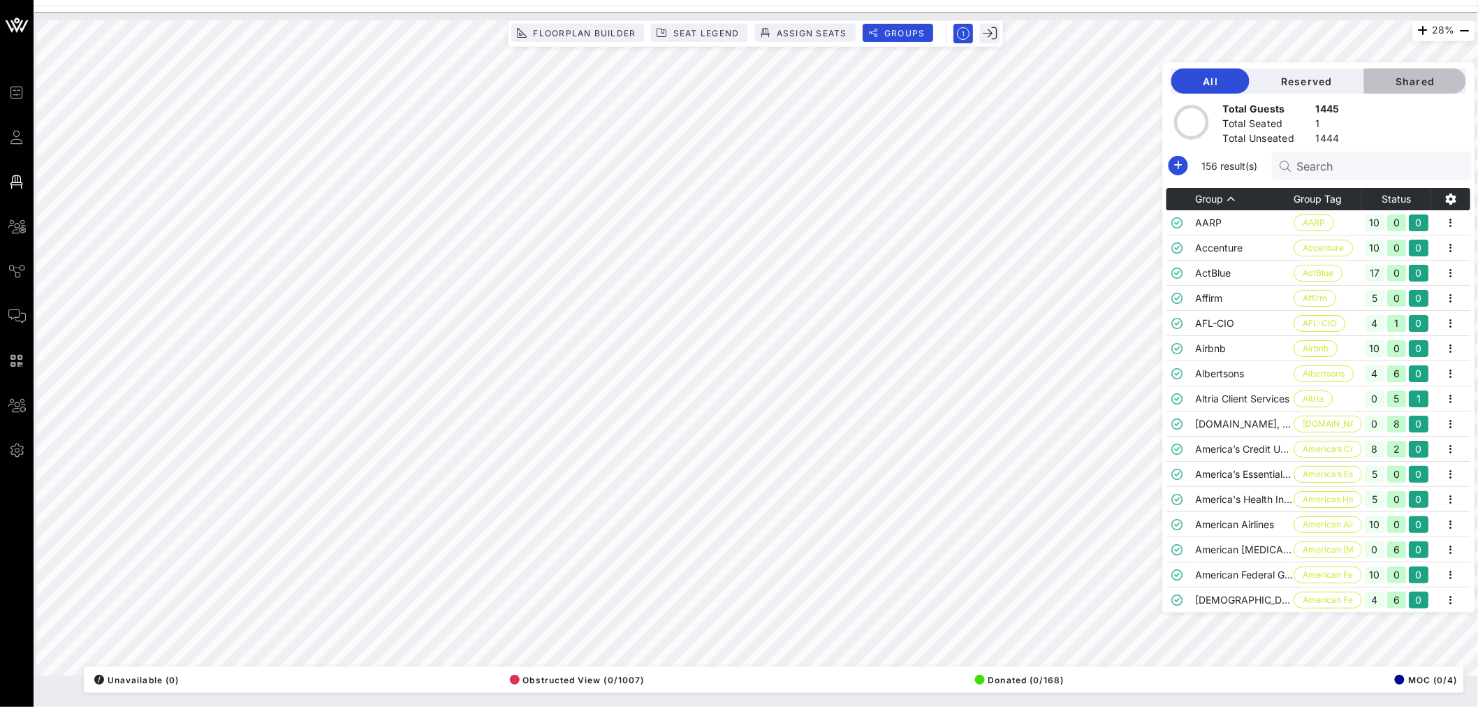
click at [1401, 73] on button "Shared" at bounding box center [1415, 80] width 102 height 25
click at [1328, 166] on input "Search" at bounding box center [1378, 165] width 163 height 18
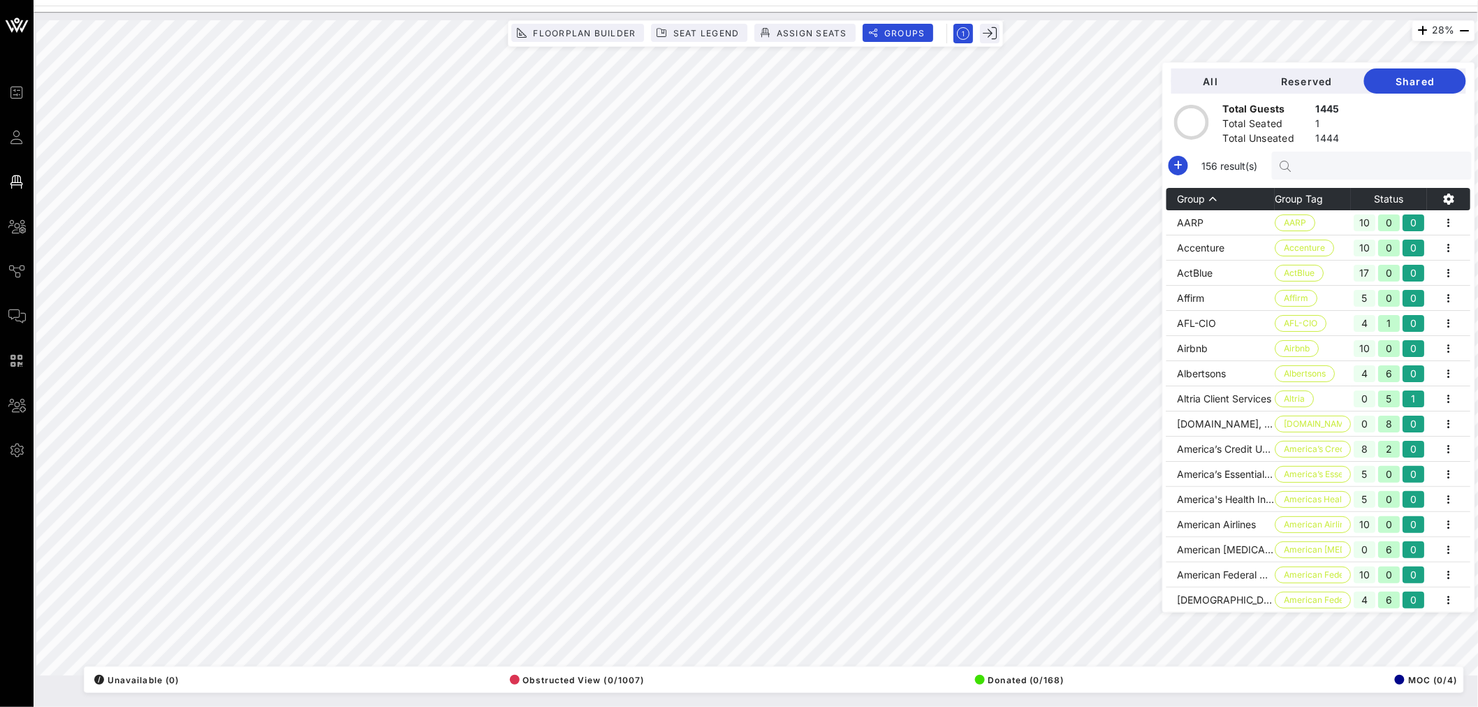
click at [1328, 166] on input "text" at bounding box center [1378, 165] width 163 height 18
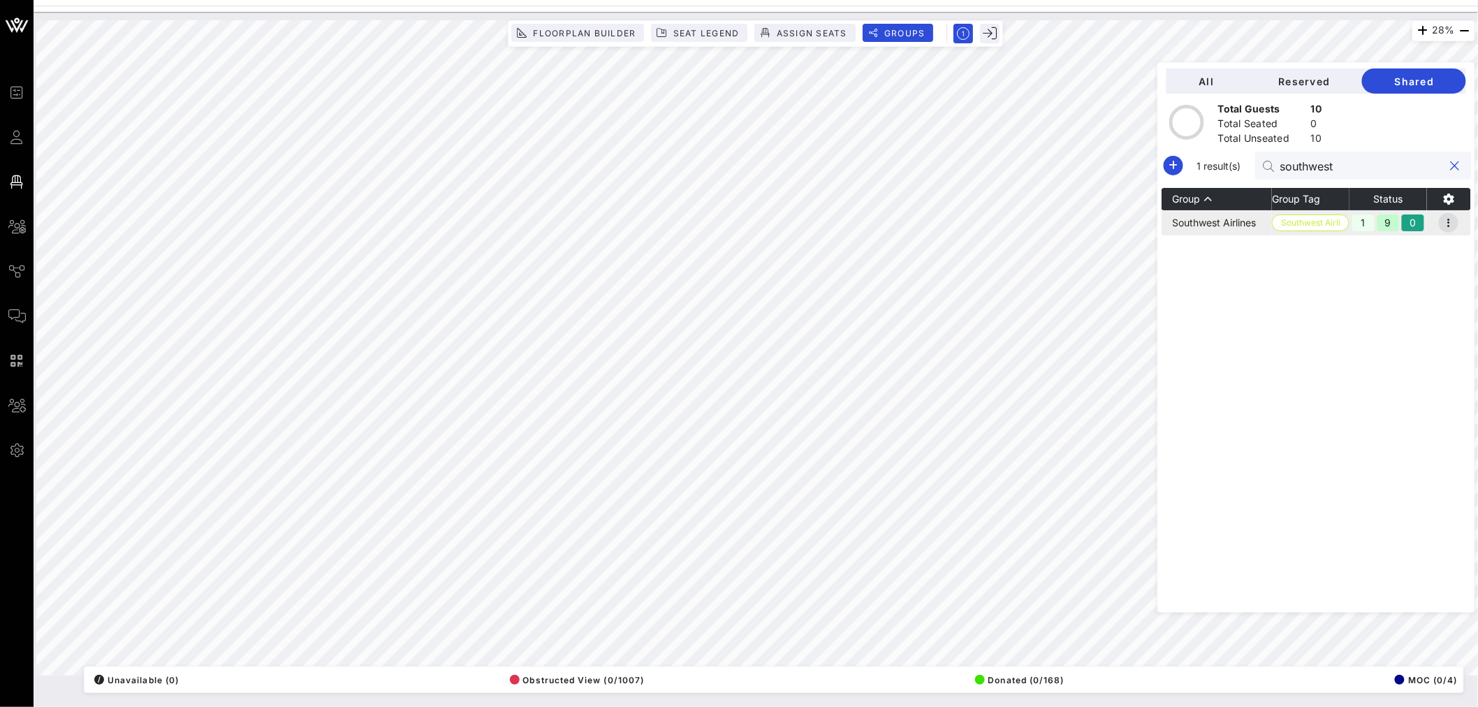
type input "southwest"
click at [1452, 225] on icon "button" at bounding box center [1449, 222] width 17 height 17
click at [1430, 245] on div "Edit" at bounding box center [1433, 246] width 43 height 11
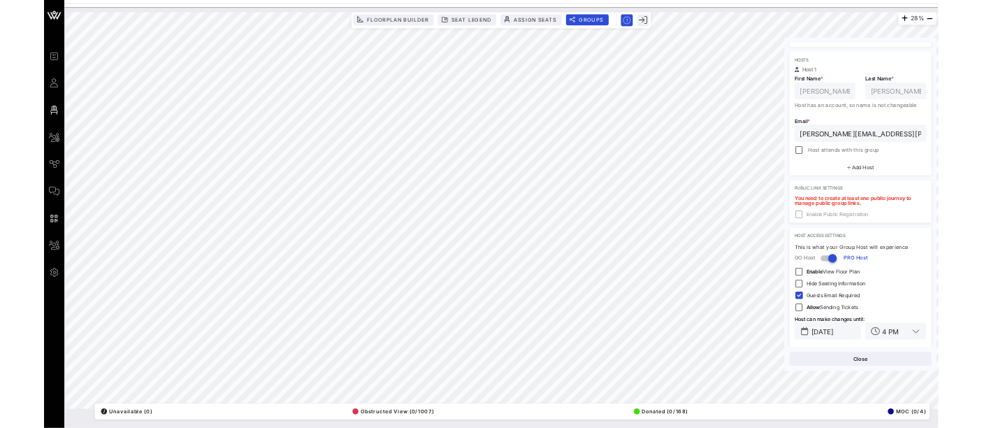
scroll to position [226, 0]
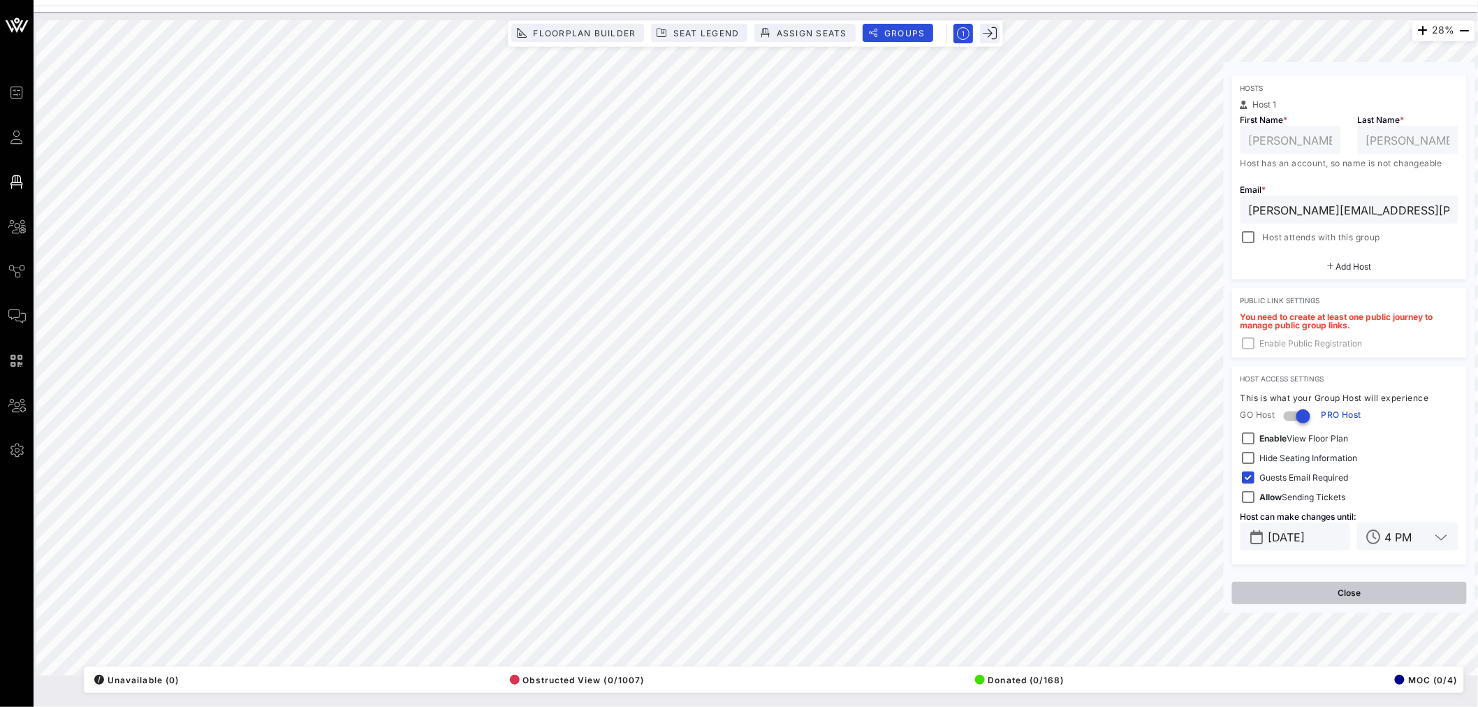
click at [1357, 594] on button "Close" at bounding box center [1349, 593] width 235 height 22
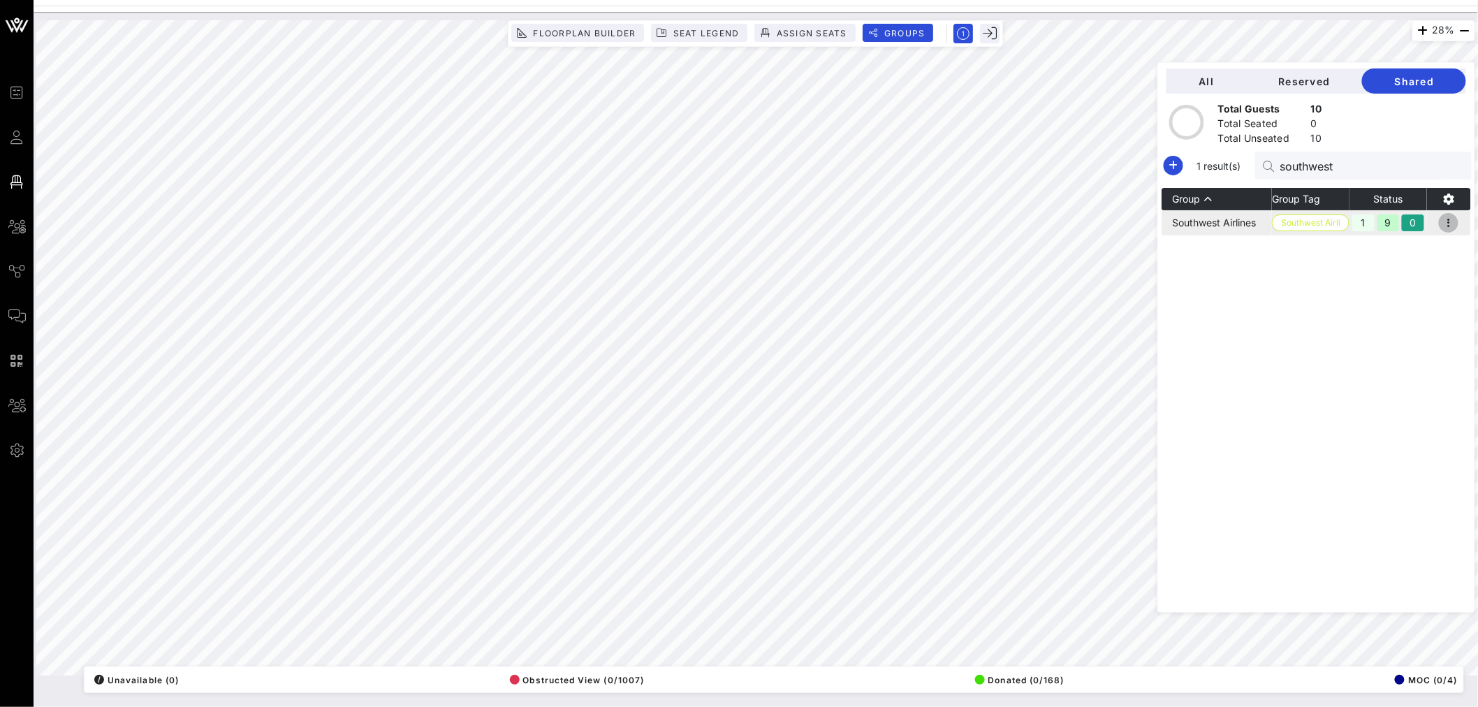
click at [1455, 218] on icon "button" at bounding box center [1449, 222] width 17 height 17
click at [1434, 272] on div "Resend" at bounding box center [1433, 274] width 43 height 11
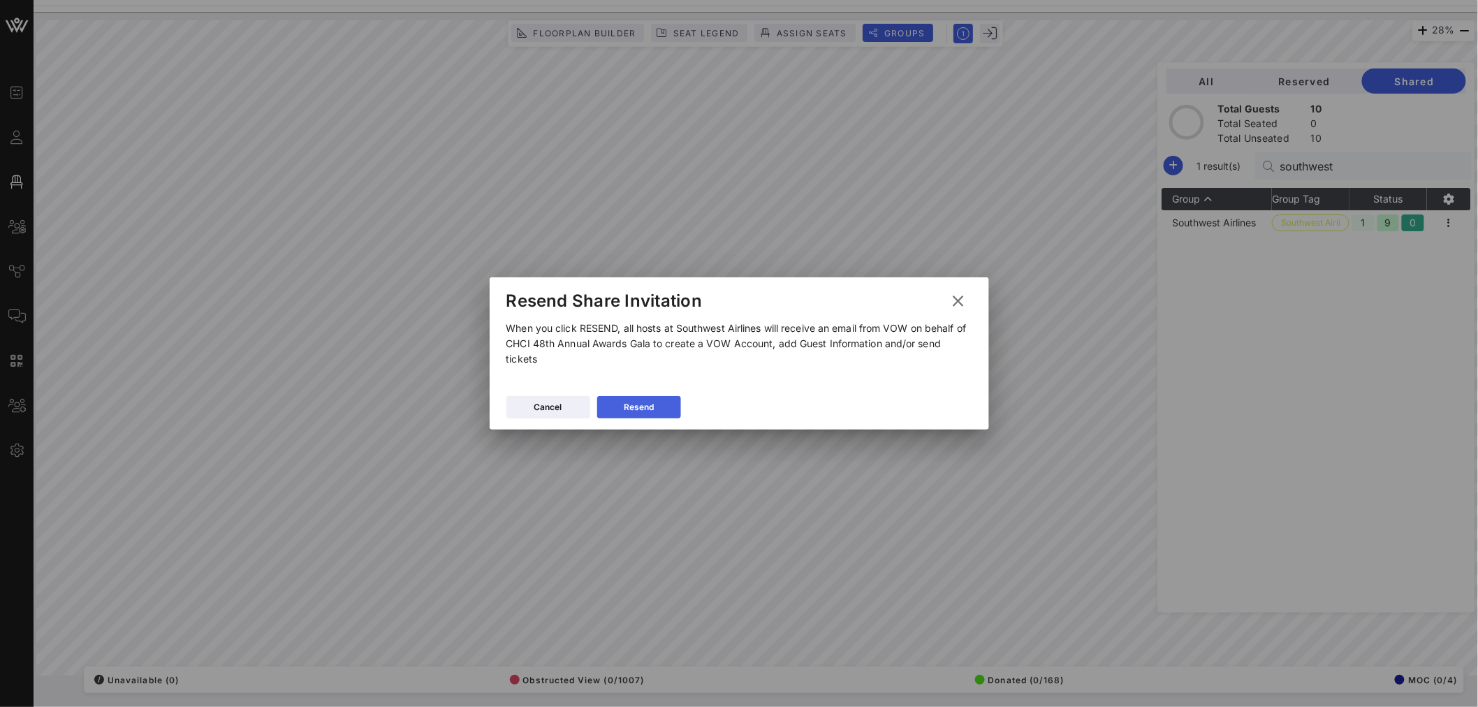
click at [629, 411] on div "Resend" at bounding box center [639, 407] width 30 height 14
